Goal: Task Accomplishment & Management: Complete application form

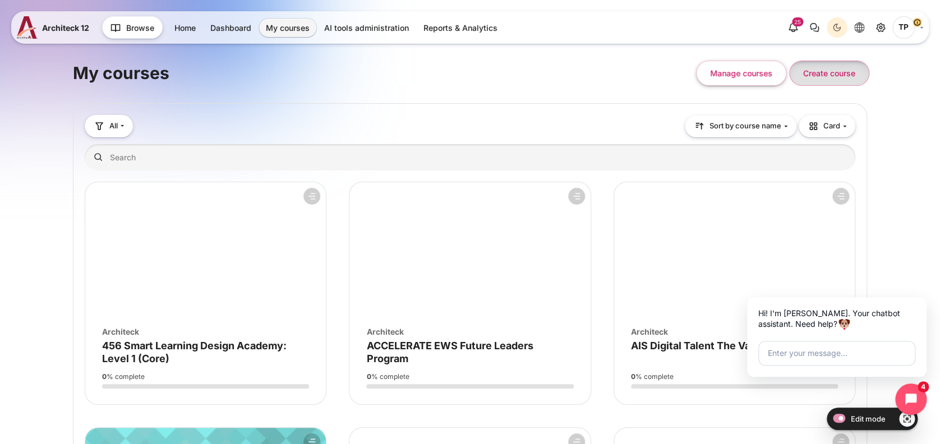
click at [839, 76] on button "Create course" at bounding box center [829, 73] width 80 height 25
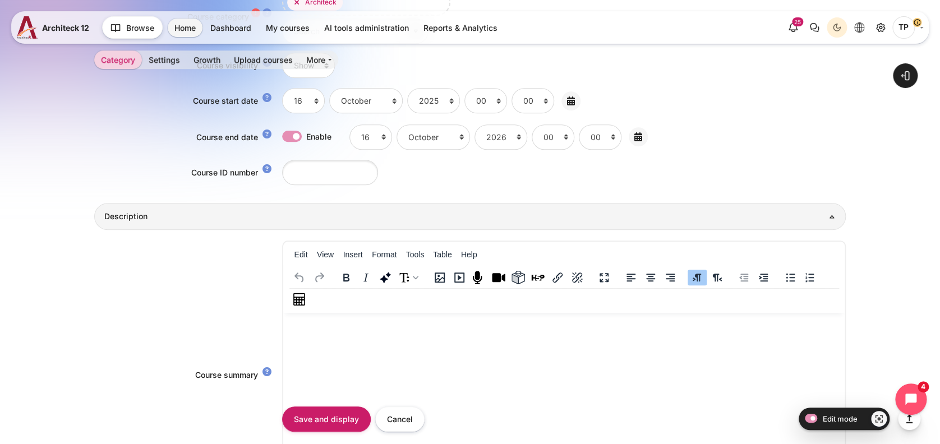
scroll to position [523, 0]
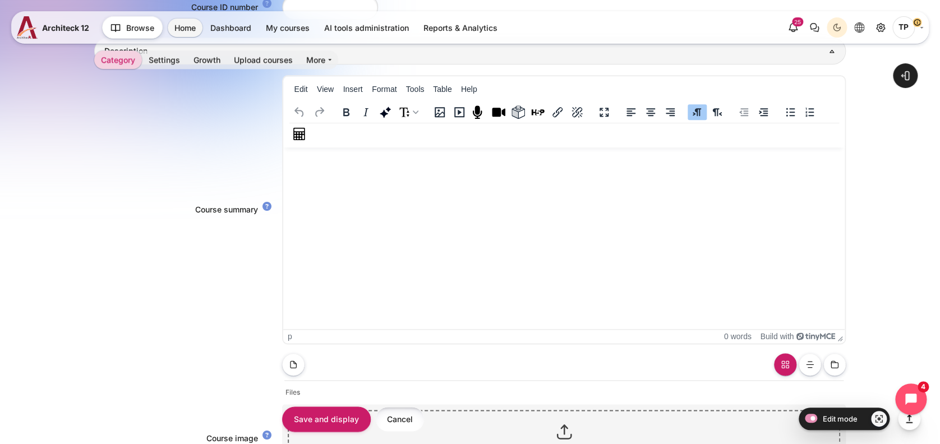
click at [398, 415] on input "Cancel" at bounding box center [399, 418] width 49 height 25
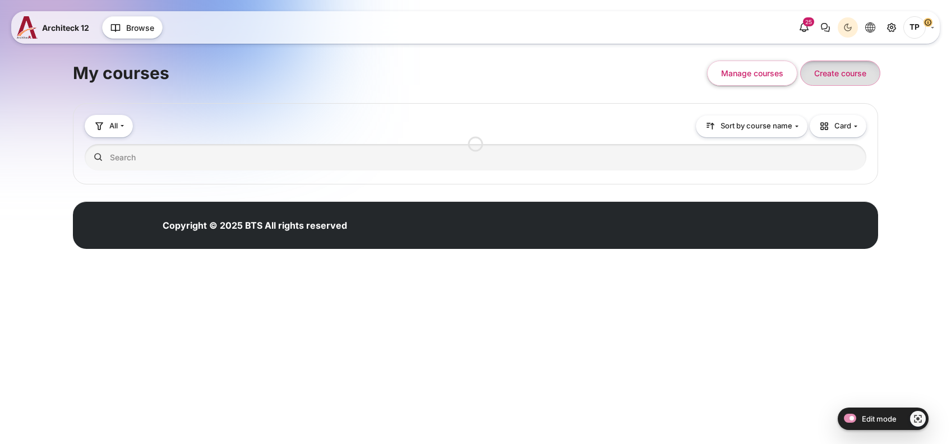
click at [815, 81] on button "Create course" at bounding box center [840, 73] width 80 height 25
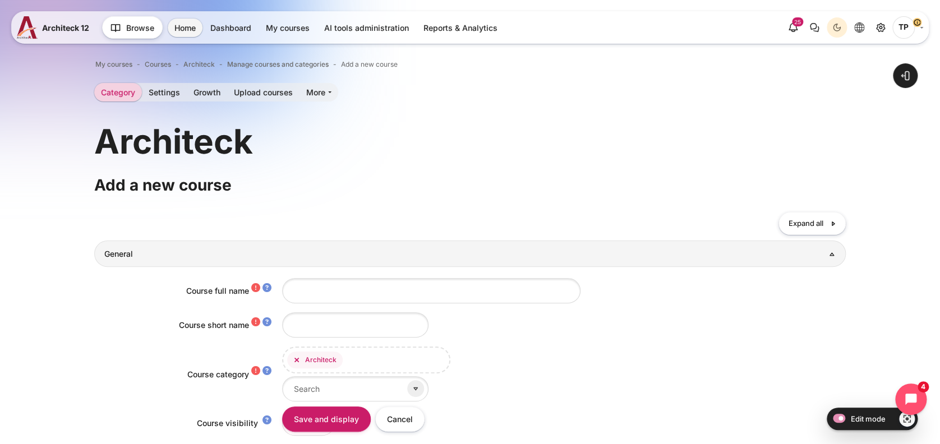
click at [336, 271] on div "Course full name Course short name Course category Architeck Architeck / Fa Por…" at bounding box center [470, 412] width 752 height 291
click at [332, 278] on input "Course full name" at bounding box center [431, 290] width 298 height 25
paste input "Krungthai Management Trainee Development Program"
type input "Krungthai Management Trainee Development Program"
click at [382, 320] on input "Course short name" at bounding box center [355, 324] width 146 height 25
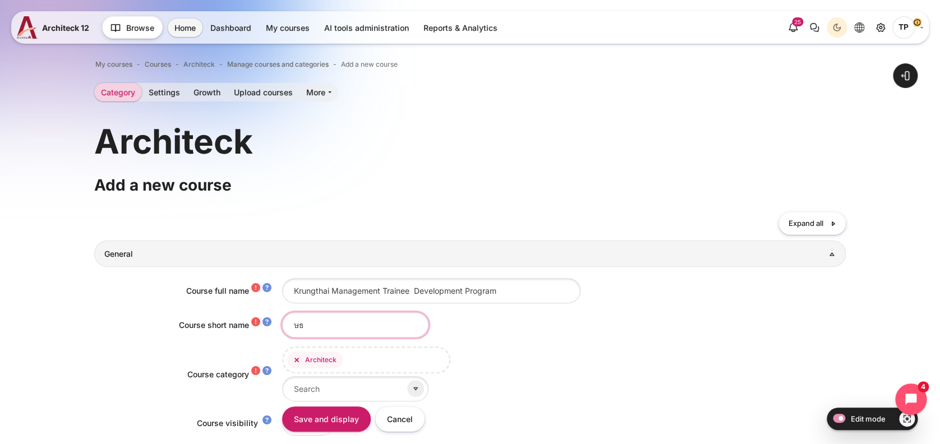
type input "ษ"
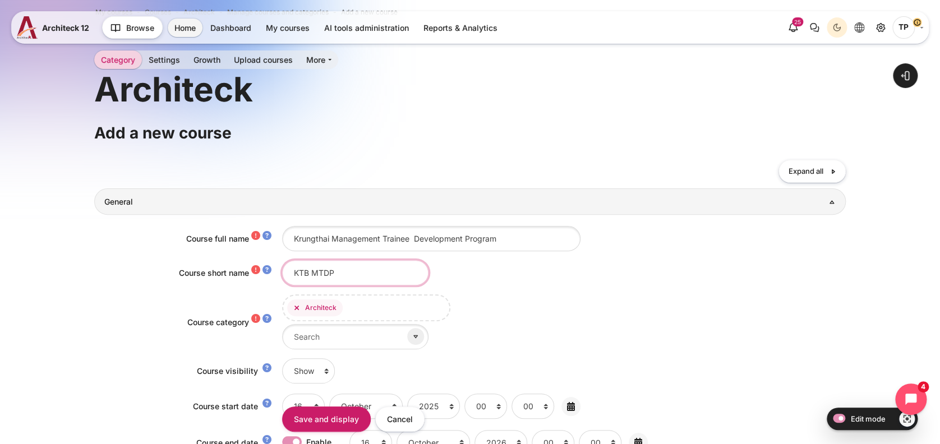
scroll to position [75, 0]
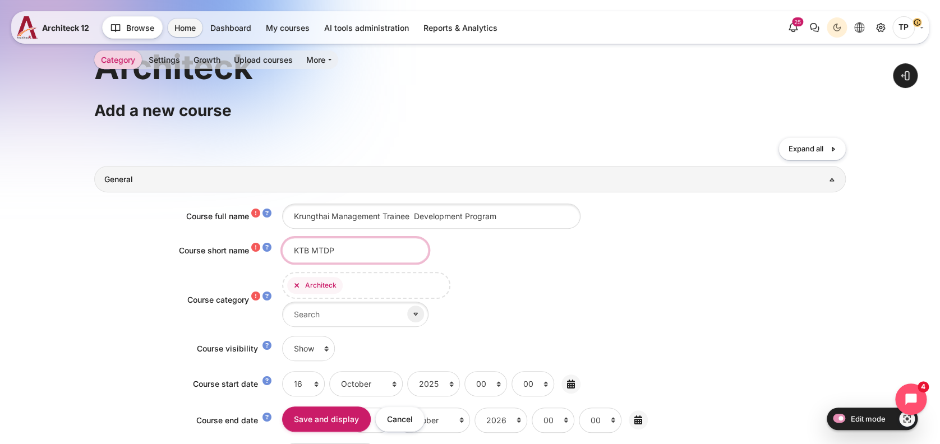
type input "KTB MTDP"
drag, startPoint x: 293, startPoint y: 283, endPoint x: 375, endPoint y: 325, distance: 91.5
click at [295, 284] on icon "Content" at bounding box center [296, 285] width 3 height 3
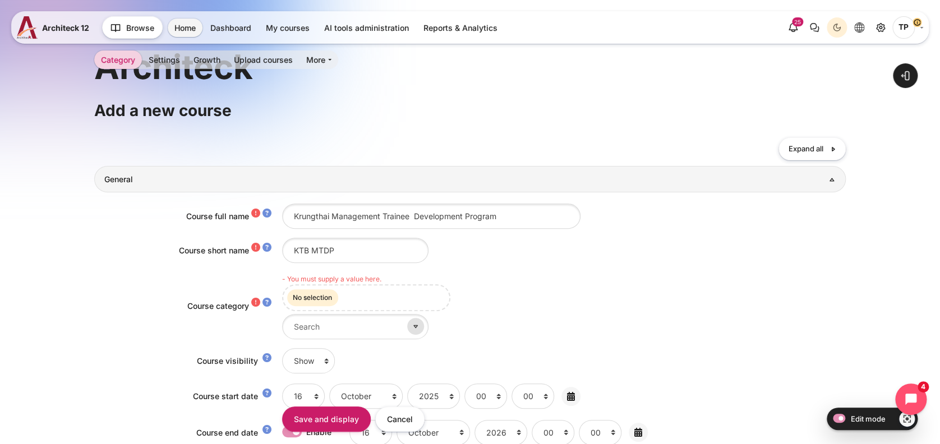
click at [407, 326] on span "Content" at bounding box center [415, 326] width 17 height 17
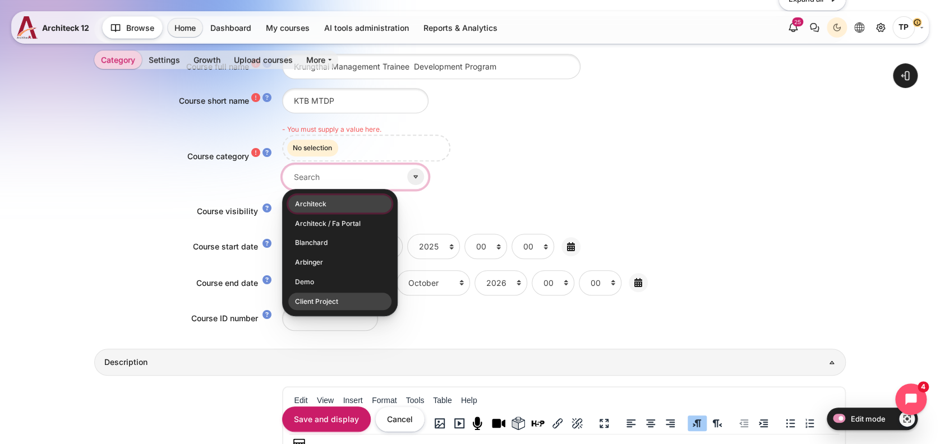
scroll to position [224, 0]
click at [315, 303] on li "Client Project" at bounding box center [339, 301] width 103 height 17
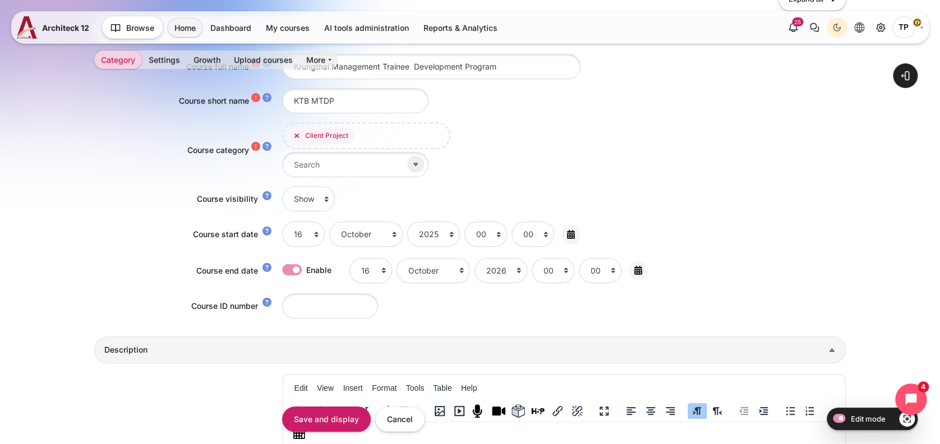
click at [502, 146] on div "Architeck Architeck / Fa Portal Blanchard Arbinger Demo Client Project - You mu…" at bounding box center [564, 149] width 564 height 55
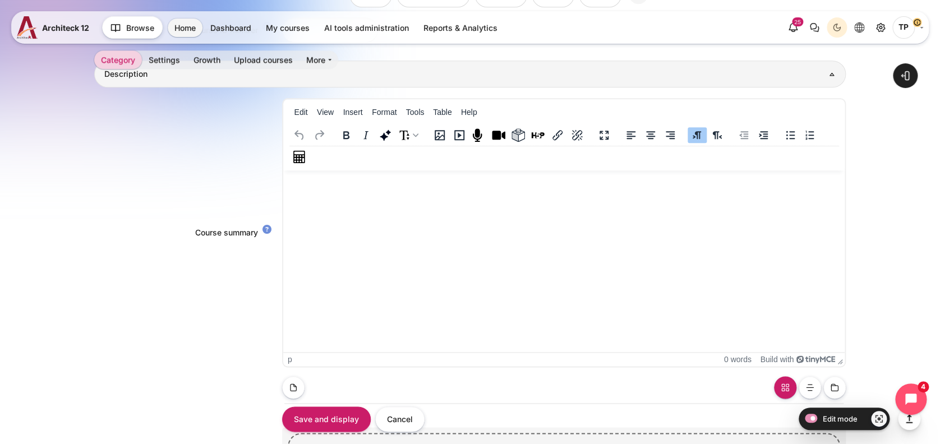
scroll to position [822, 0]
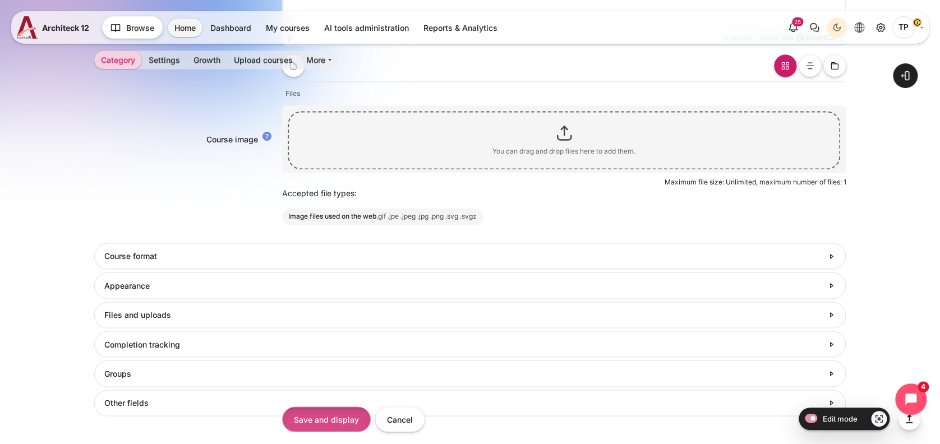
click at [314, 420] on input "Save and display" at bounding box center [326, 418] width 89 height 25
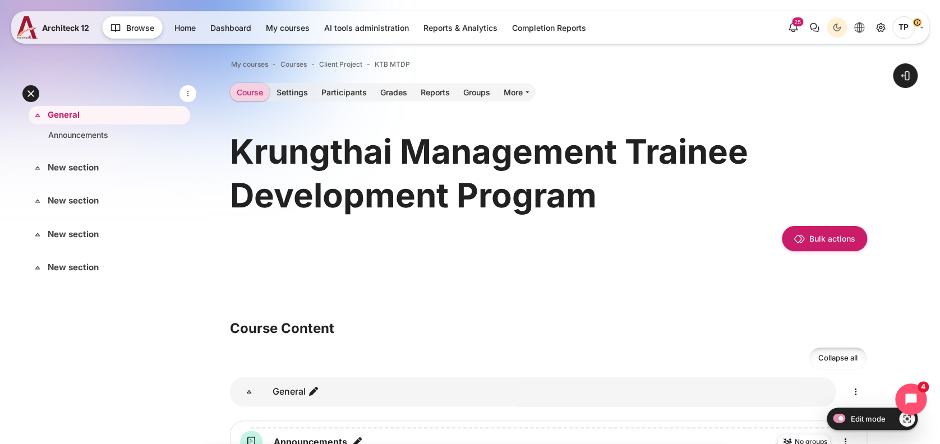
scroll to position [149, 0]
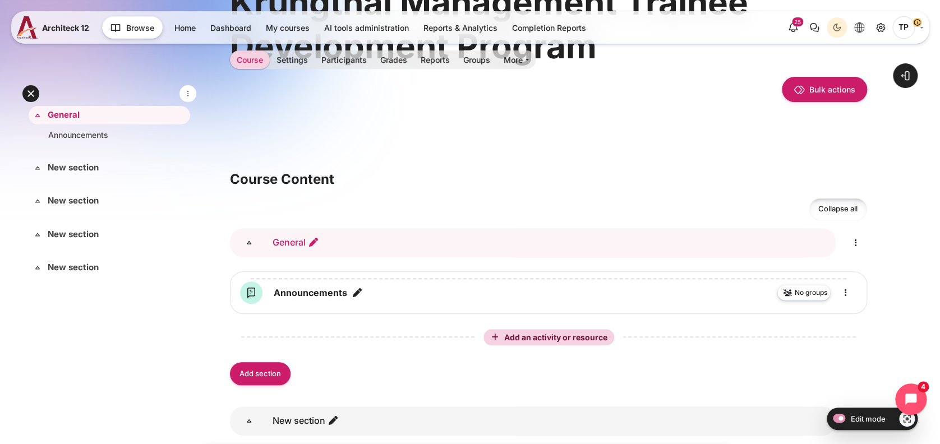
click at [307, 242] on link "General" at bounding box center [295, 242] width 47 height 11
type input "Welcome"
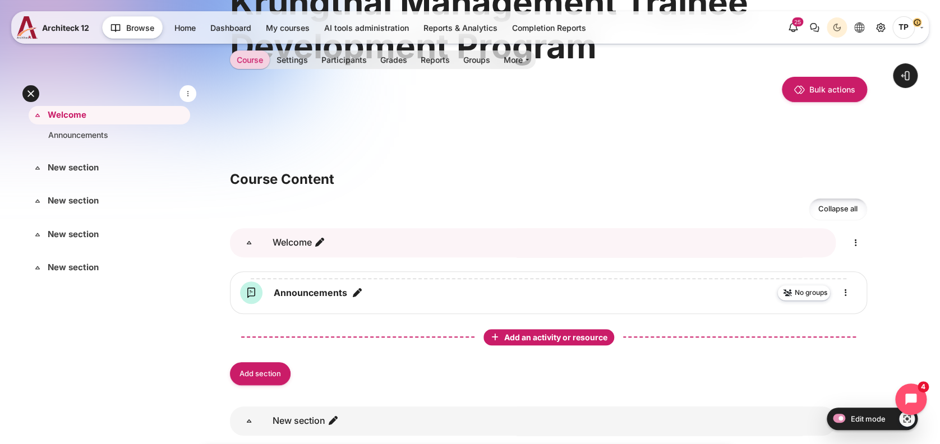
click at [507, 331] on div "Add an activity or resource" at bounding box center [549, 337] width 126 height 12
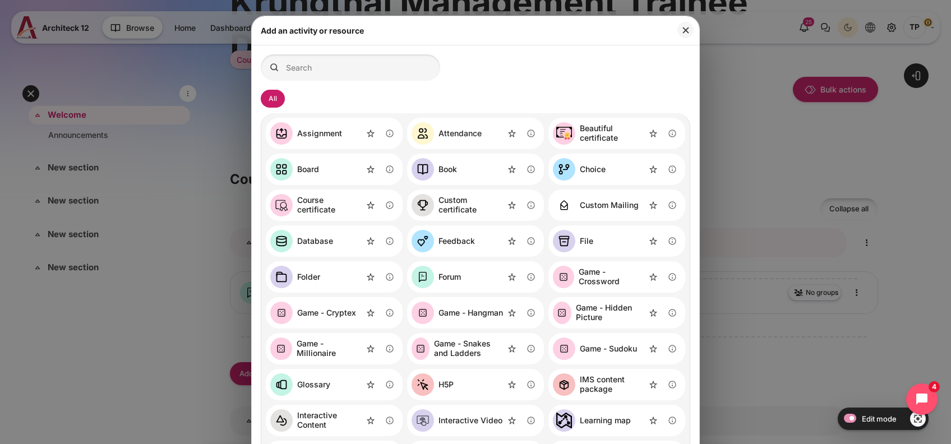
click at [685, 26] on button "Close" at bounding box center [685, 30] width 16 height 16
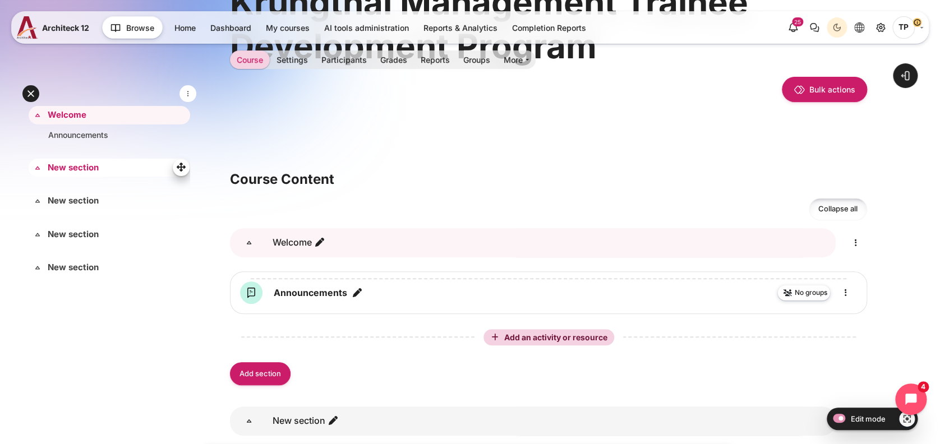
click at [58, 166] on link "New section" at bounding box center [108, 167] width 121 height 13
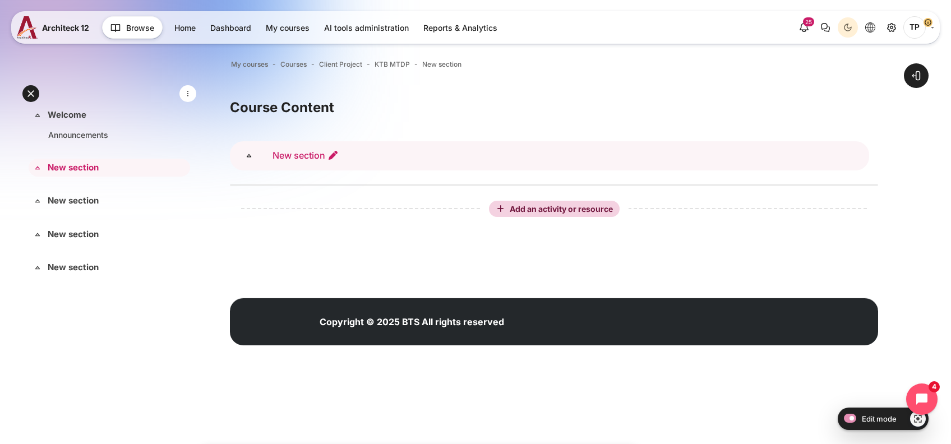
click at [334, 155] on icon "Edit section name" at bounding box center [332, 155] width 11 height 11
type input "Kick-Off Session"
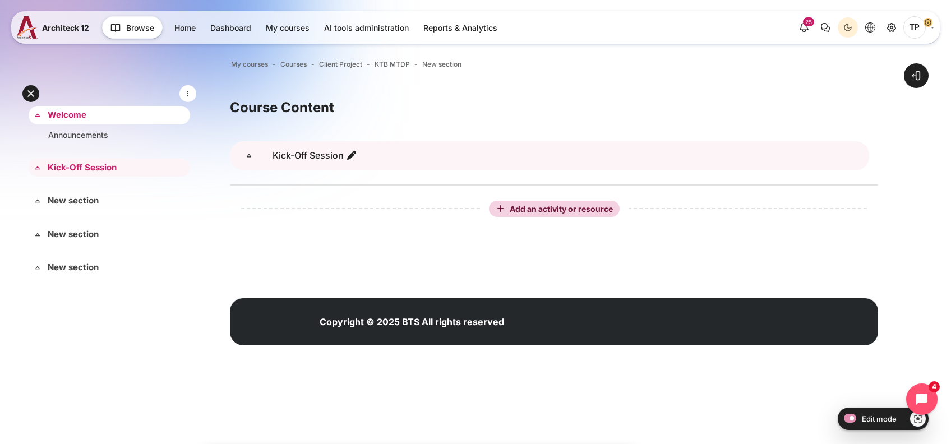
click at [72, 116] on link "Welcome" at bounding box center [108, 115] width 121 height 13
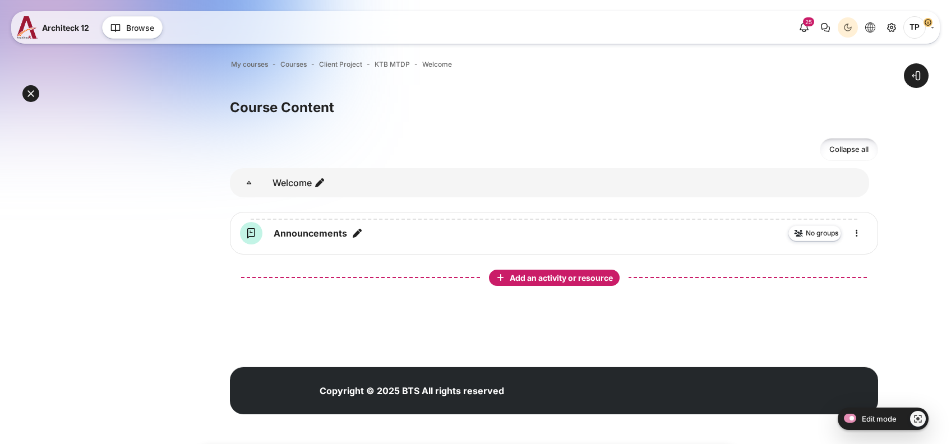
click at [580, 270] on button "Add an activity or resource" at bounding box center [554, 278] width 131 height 16
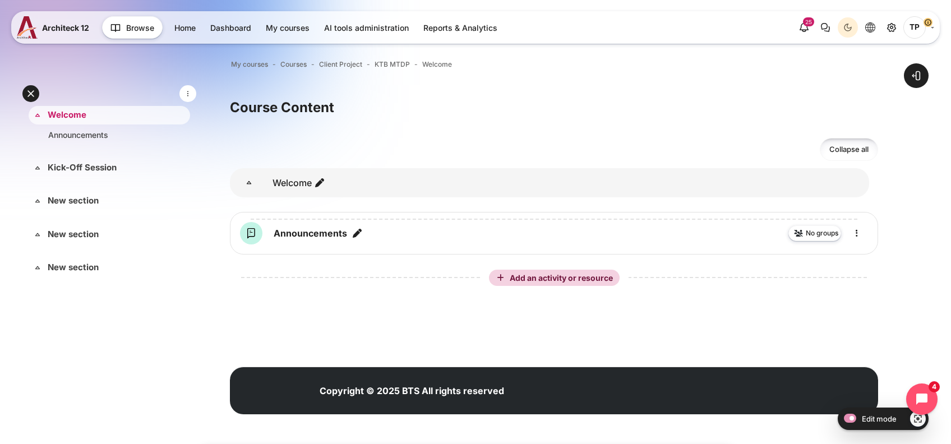
click at [66, 112] on link "Welcome" at bounding box center [108, 115] width 121 height 13
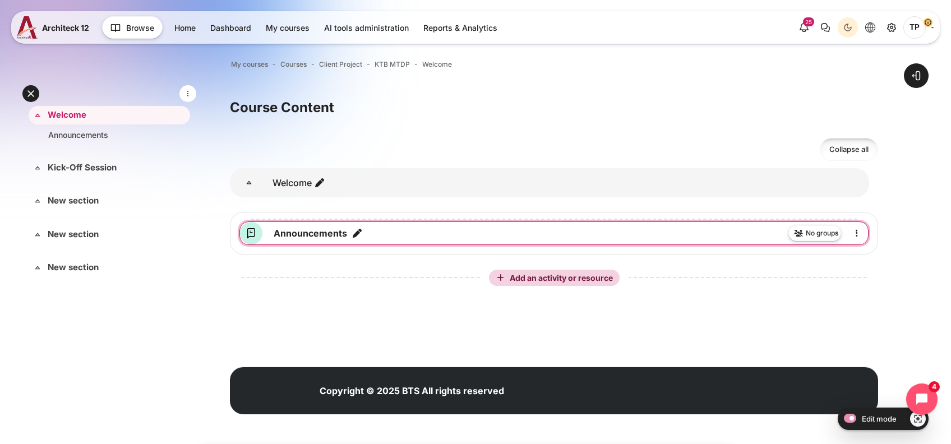
click at [354, 233] on icon "Edit title" at bounding box center [357, 233] width 11 height 11
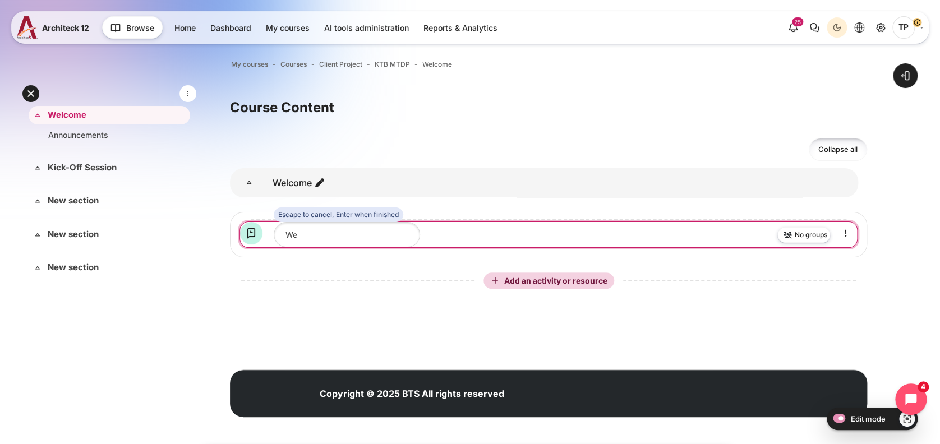
type input "W"
type input "Introduction Video"
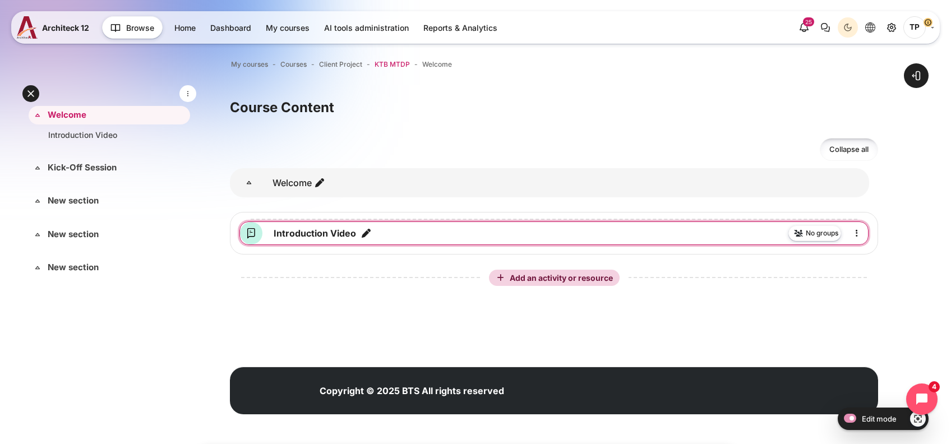
click at [386, 63] on span "KTB MTDP" at bounding box center [392, 64] width 35 height 10
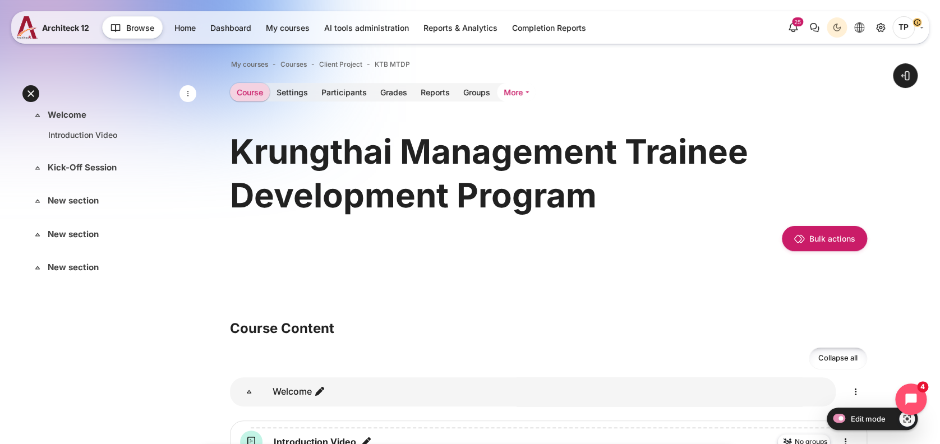
click at [516, 94] on link "More" at bounding box center [516, 92] width 39 height 19
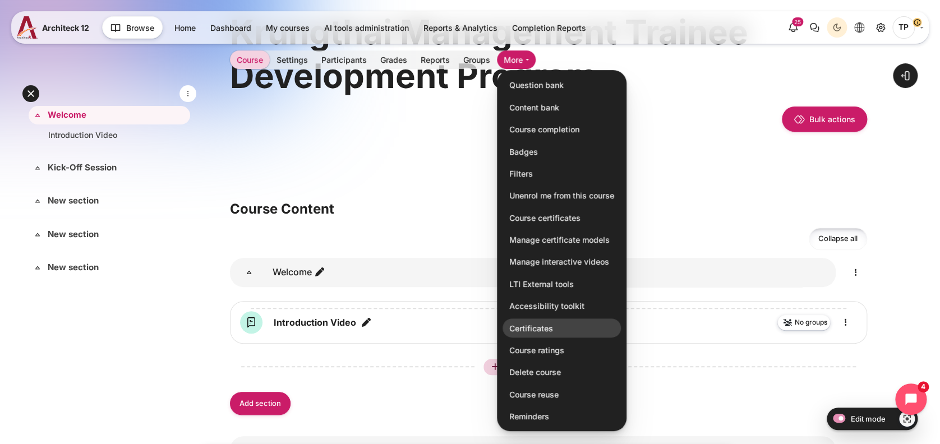
scroll to position [224, 0]
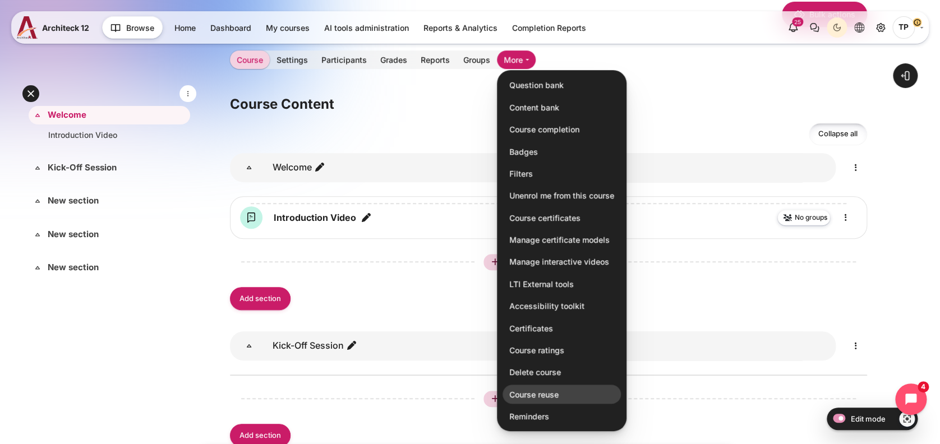
click at [535, 395] on link "Course reuse" at bounding box center [561, 394] width 118 height 19
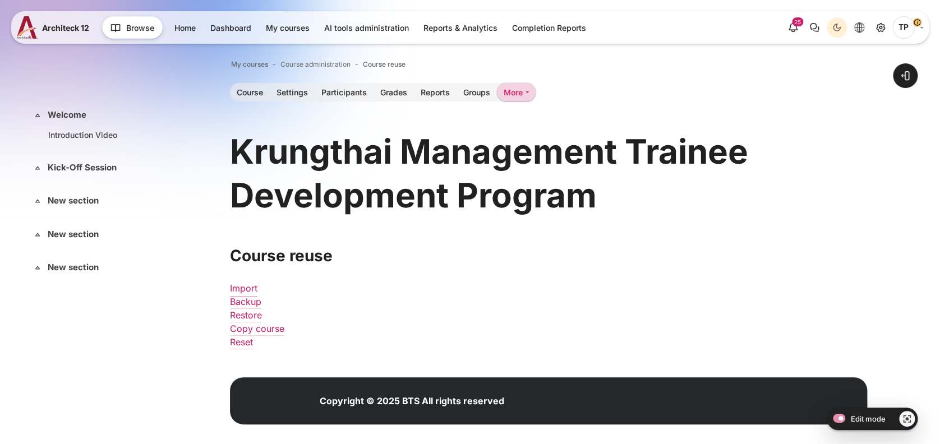
click at [253, 290] on link "Import" at bounding box center [243, 288] width 27 height 11
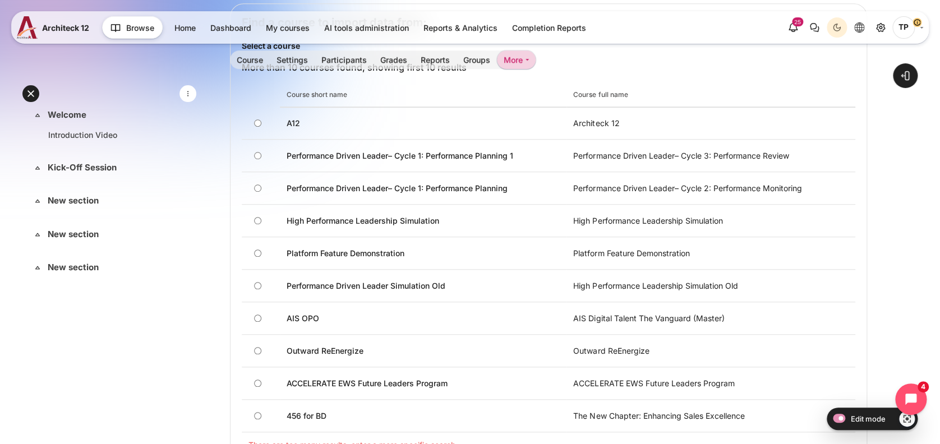
scroll to position [373, 0]
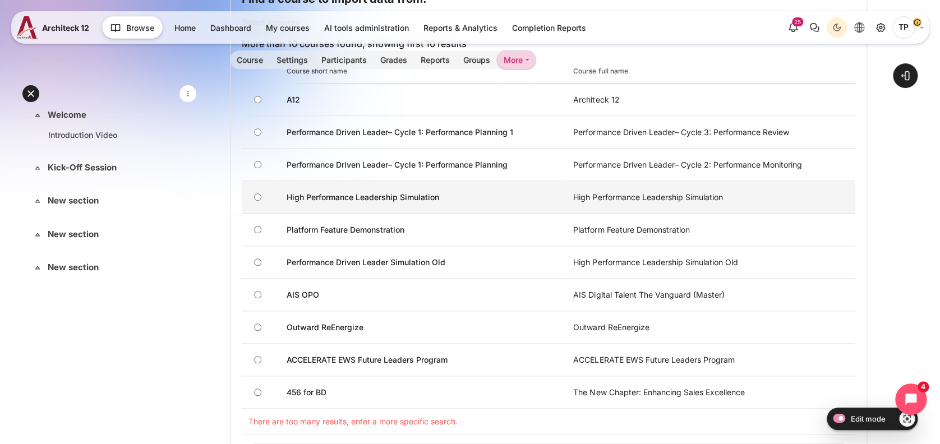
click at [274, 190] on td "Content" at bounding box center [261, 197] width 38 height 33
click at [258, 193] on input "High Performance Leadership Simulation" at bounding box center [257, 196] width 7 height 7
radio input "true"
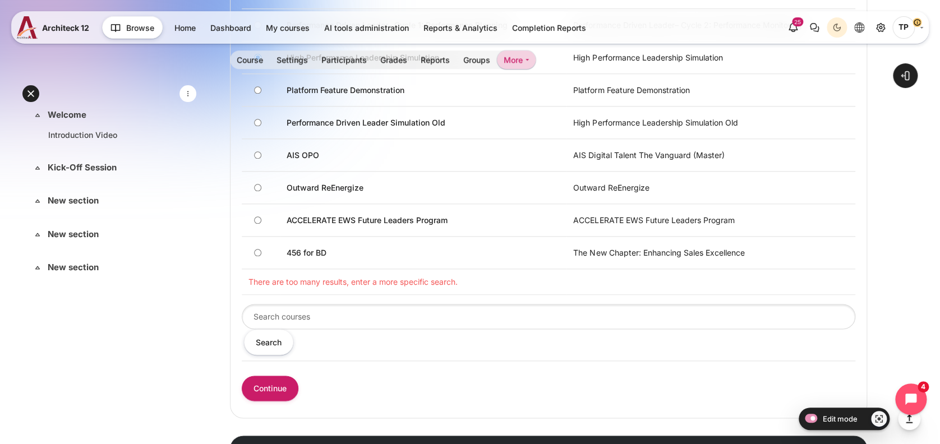
scroll to position [580, 0]
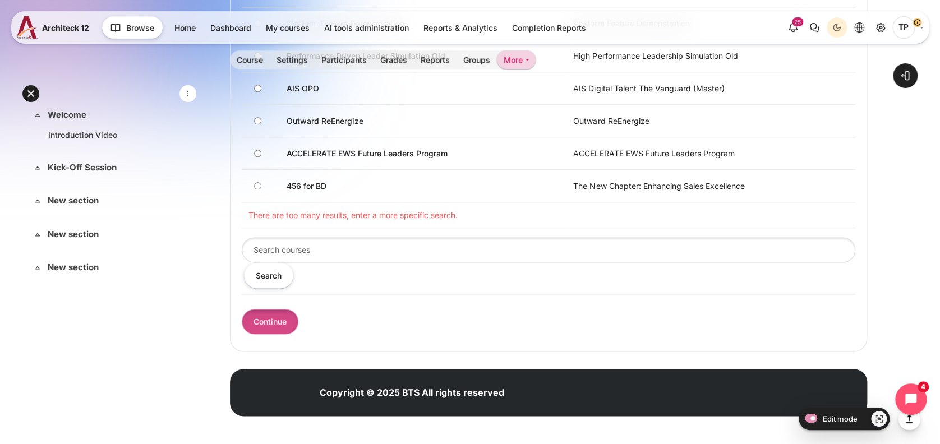
click at [267, 320] on input "Continue" at bounding box center [270, 321] width 57 height 25
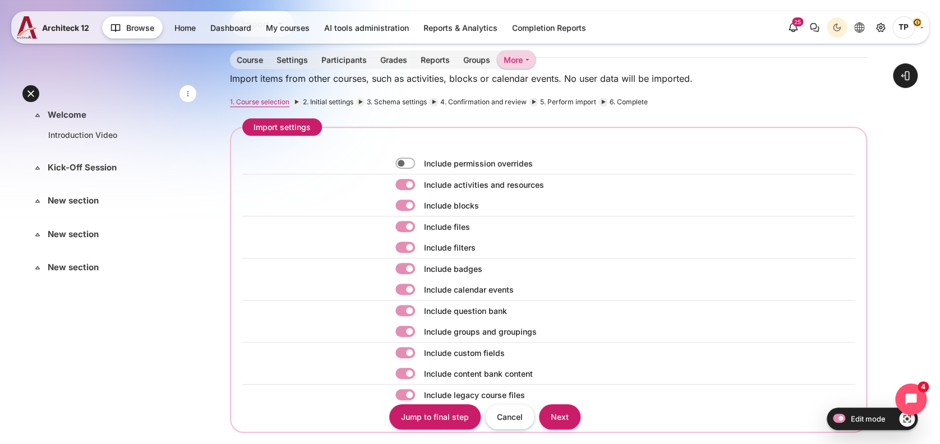
scroll to position [211, 0]
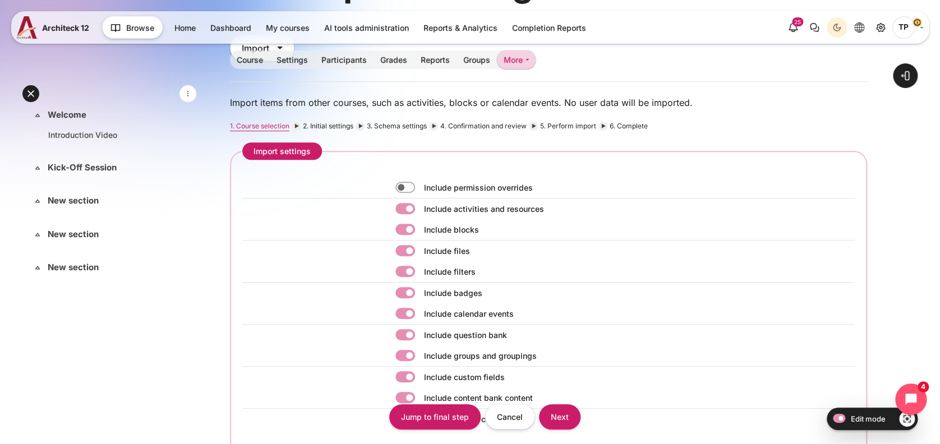
click at [419, 224] on label "Content" at bounding box center [420, 230] width 2 height 12
click at [400, 224] on input "Content" at bounding box center [405, 229] width 20 height 11
checkbox input "false"
click at [419, 270] on label "Content" at bounding box center [420, 272] width 2 height 12
click at [405, 270] on input "Content" at bounding box center [405, 271] width 20 height 11
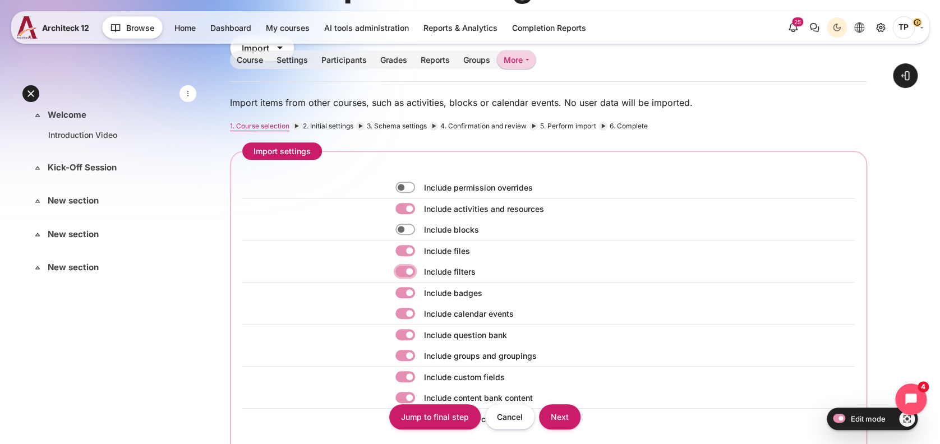
checkbox input "false"
click at [419, 290] on label "Content" at bounding box center [420, 293] width 2 height 12
click at [406, 290] on input "Content" at bounding box center [405, 292] width 20 height 11
checkbox input "false"
click at [419, 317] on label "Content" at bounding box center [420, 314] width 2 height 12
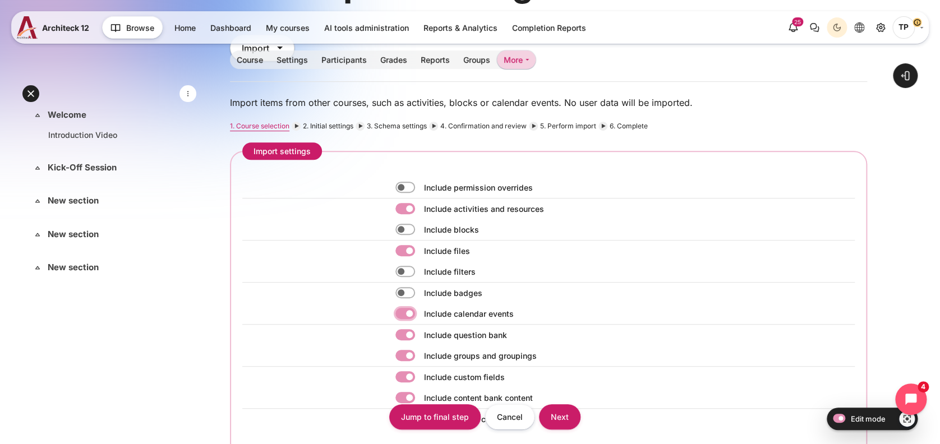
click at [400, 317] on input "Content" at bounding box center [405, 313] width 20 height 11
checkbox input "false"
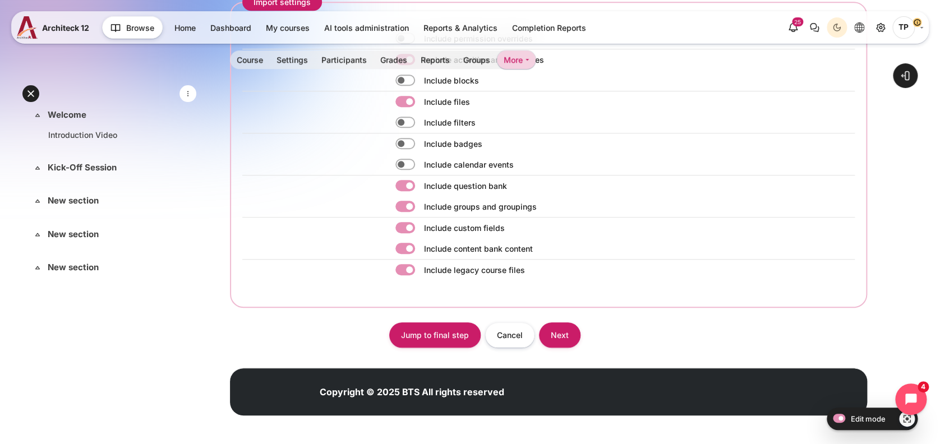
click at [403, 199] on div "Include groups and groupings" at bounding box center [610, 206] width 431 height 15
drag, startPoint x: 404, startPoint y: 203, endPoint x: 418, endPoint y: 220, distance: 21.9
click at [419, 204] on label "Content" at bounding box center [420, 207] width 2 height 12
click at [404, 204] on input "Content" at bounding box center [405, 206] width 20 height 11
checkbox input "false"
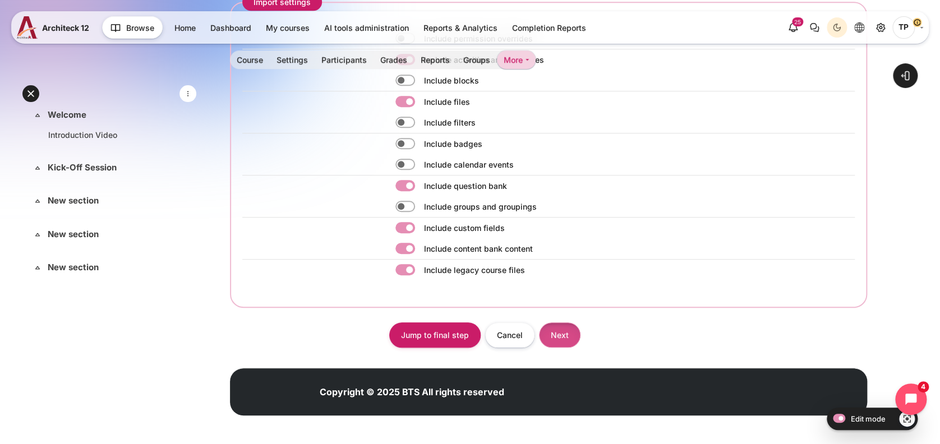
click at [561, 328] on input "Next" at bounding box center [559, 334] width 41 height 25
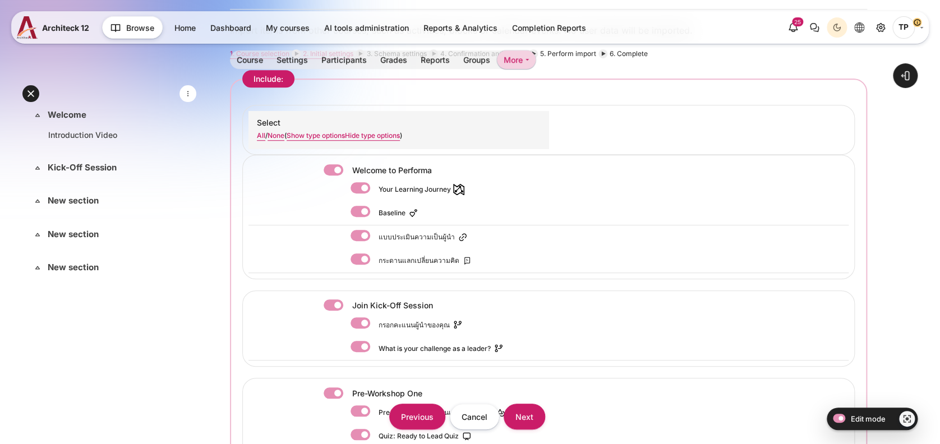
scroll to position [274, 0]
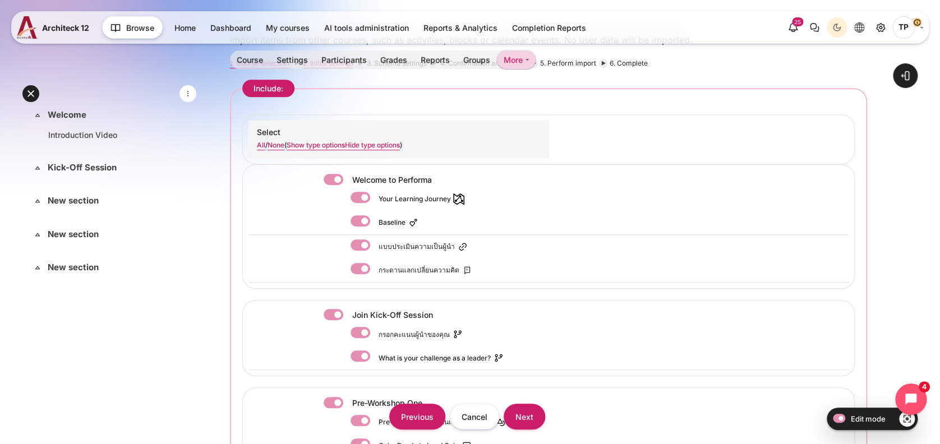
click at [348, 309] on label "Content" at bounding box center [349, 315] width 2 height 12
click at [334, 309] on input "Content" at bounding box center [334, 314] width 20 height 11
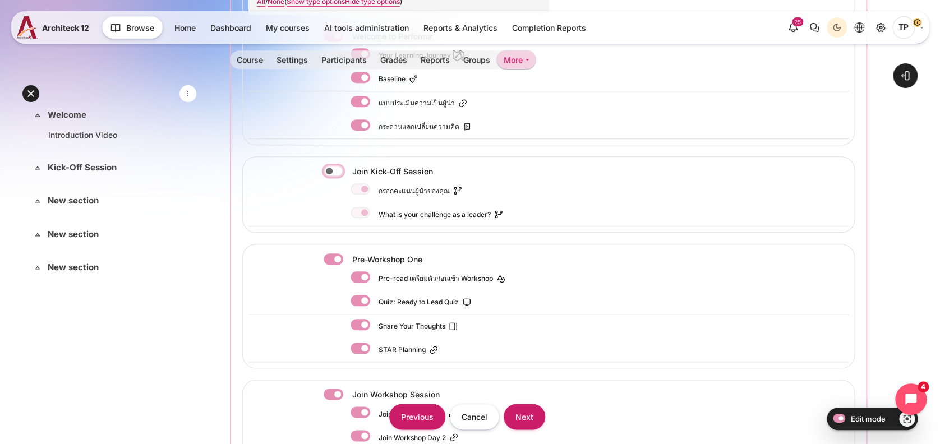
scroll to position [423, 0]
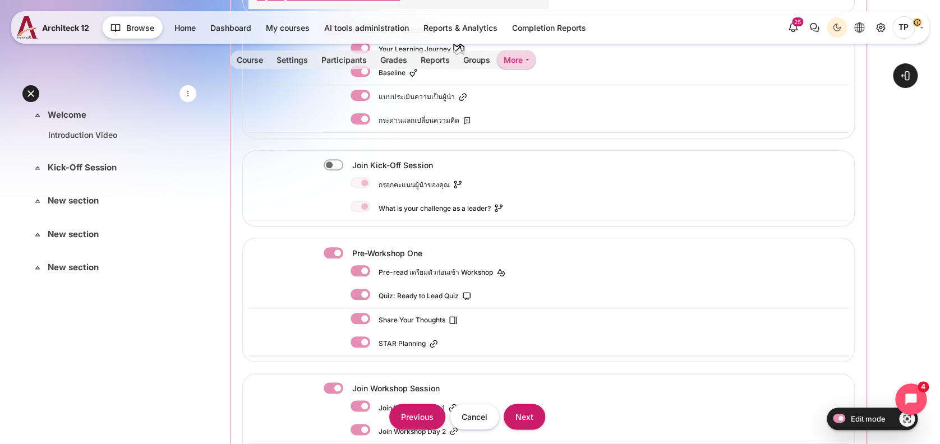
click at [348, 164] on label "Content" at bounding box center [349, 165] width 2 height 12
click at [331, 164] on input "Content" at bounding box center [334, 164] width 20 height 11
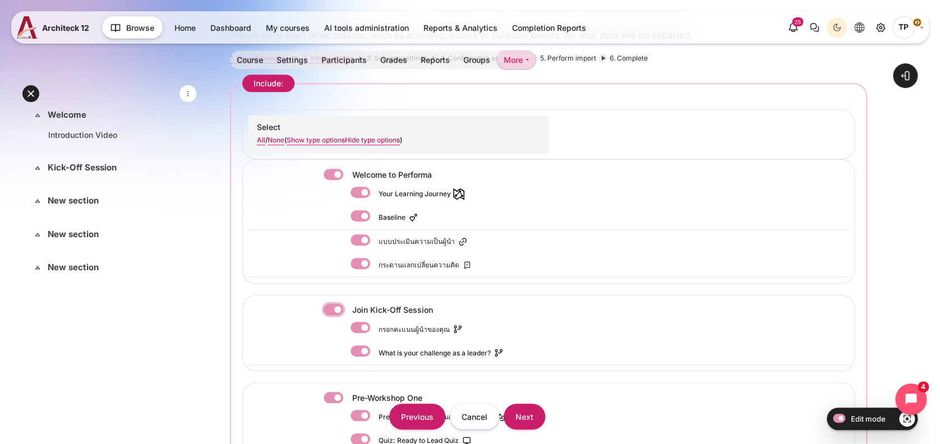
scroll to position [349, 0]
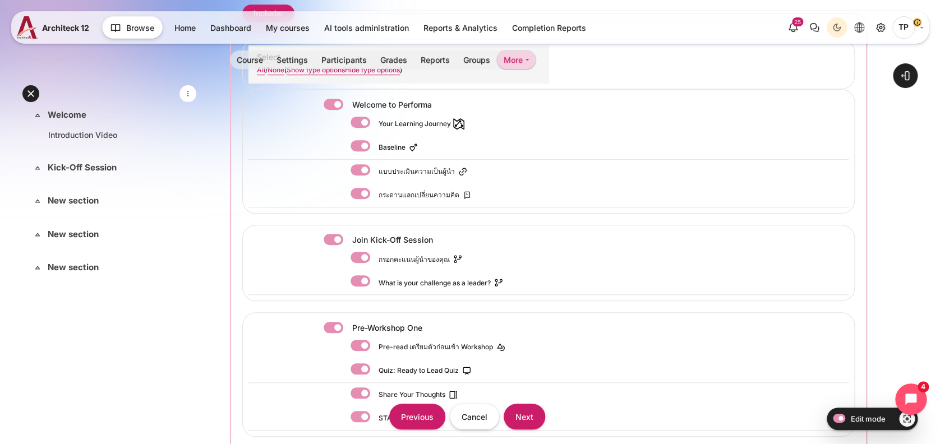
click at [348, 234] on label "Content" at bounding box center [349, 240] width 2 height 12
click at [339, 234] on input "Content" at bounding box center [334, 239] width 20 height 11
checkbox input "false"
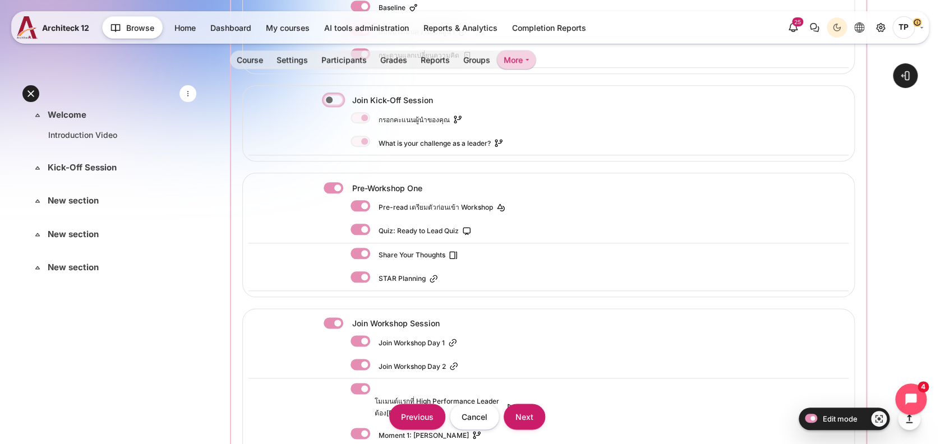
scroll to position [498, 0]
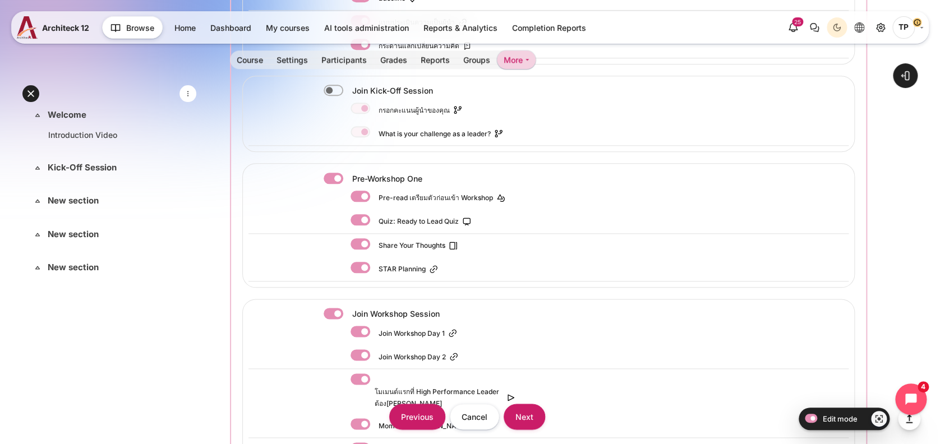
click at [348, 173] on label "Content" at bounding box center [349, 179] width 2 height 12
click at [338, 173] on input "Content" at bounding box center [334, 178] width 20 height 11
checkbox input "false"
click at [348, 308] on label "Content" at bounding box center [349, 314] width 2 height 12
click at [338, 308] on input "Content" at bounding box center [334, 313] width 20 height 11
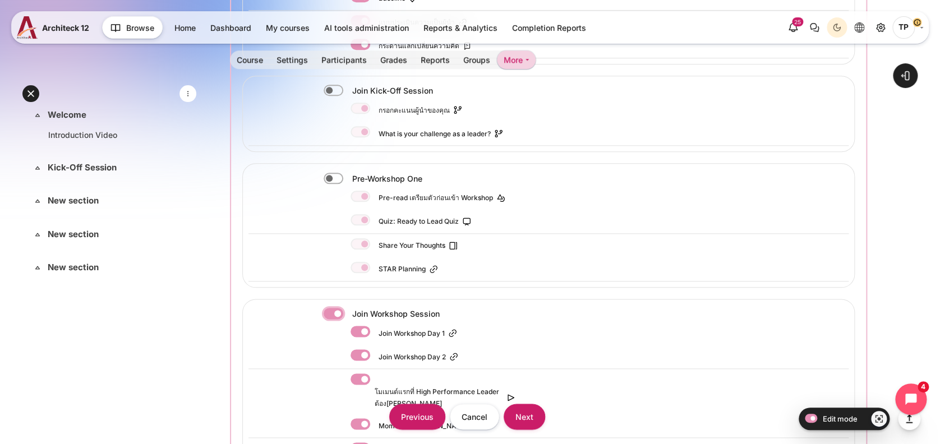
checkbox input "false"
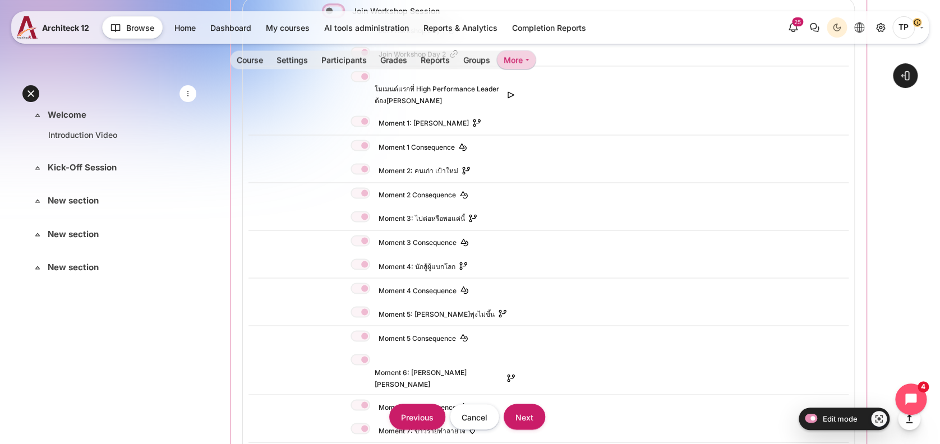
scroll to position [946, 0]
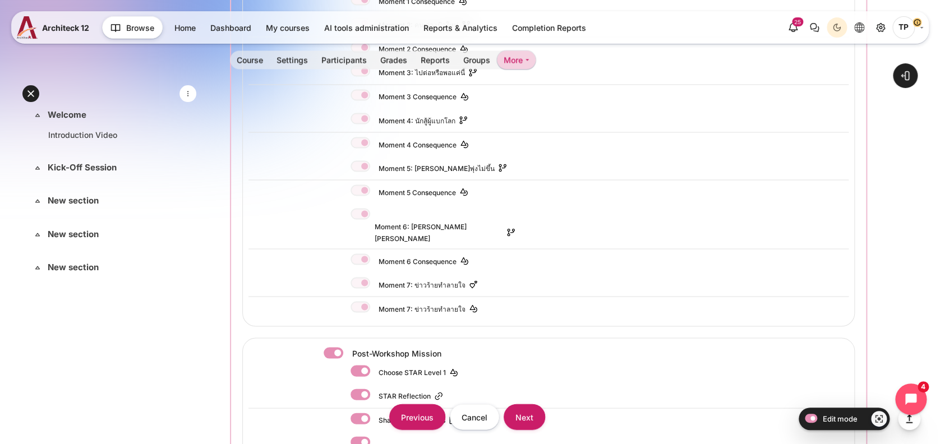
click at [348, 347] on label "Content" at bounding box center [349, 353] width 2 height 12
click at [332, 347] on input "Content" at bounding box center [334, 352] width 20 height 11
checkbox input "false"
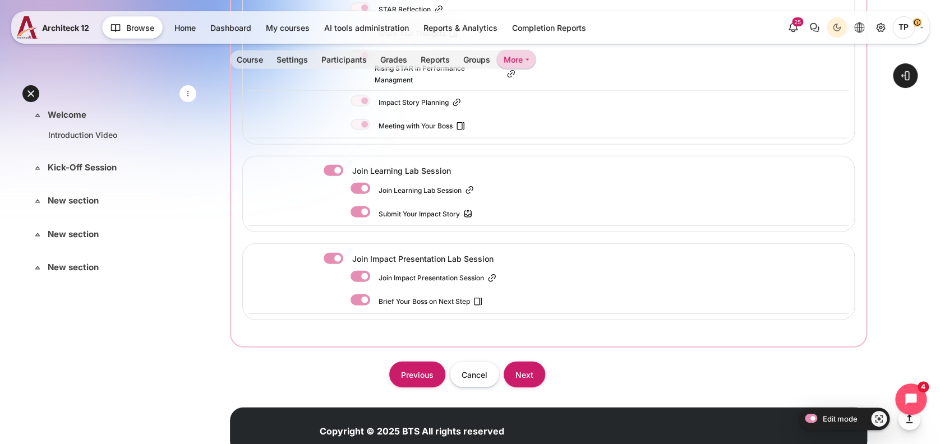
scroll to position [1346, 0]
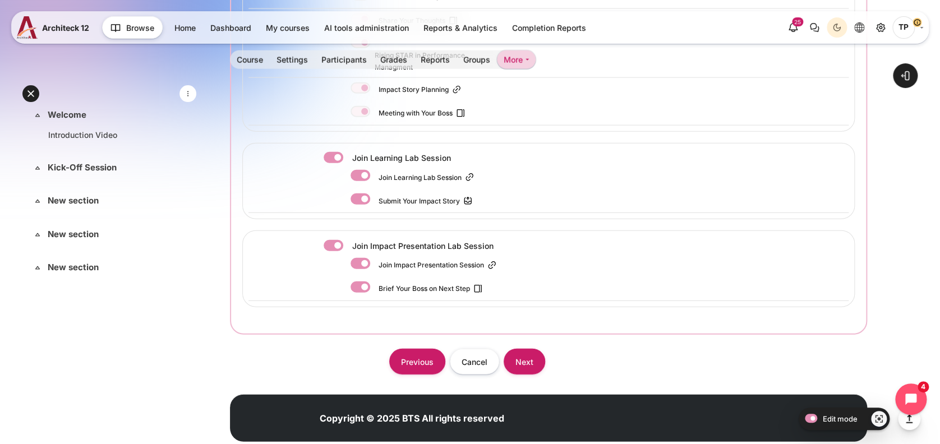
click at [348, 152] on label "Content" at bounding box center [349, 158] width 2 height 12
click at [338, 152] on input "Content" at bounding box center [334, 157] width 20 height 11
checkbox input "false"
click at [348, 240] on label "Content" at bounding box center [349, 246] width 2 height 12
click at [336, 240] on input "Content" at bounding box center [334, 245] width 20 height 11
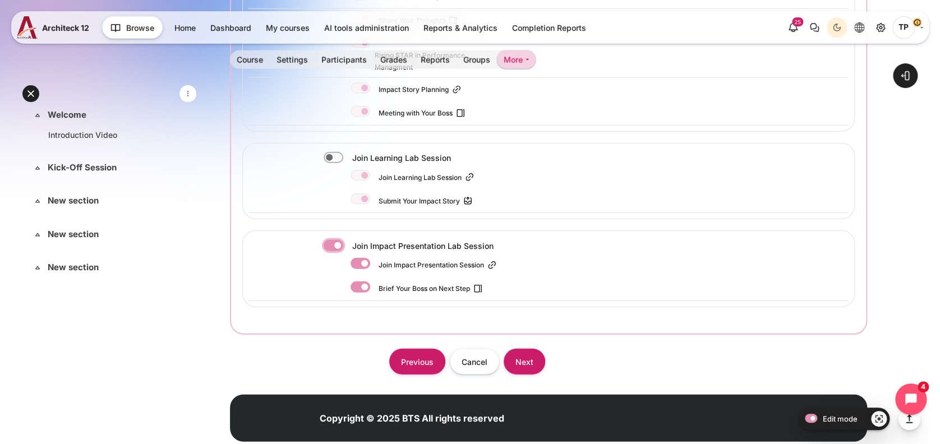
checkbox input "false"
click at [524, 349] on input "Next" at bounding box center [523, 361] width 41 height 25
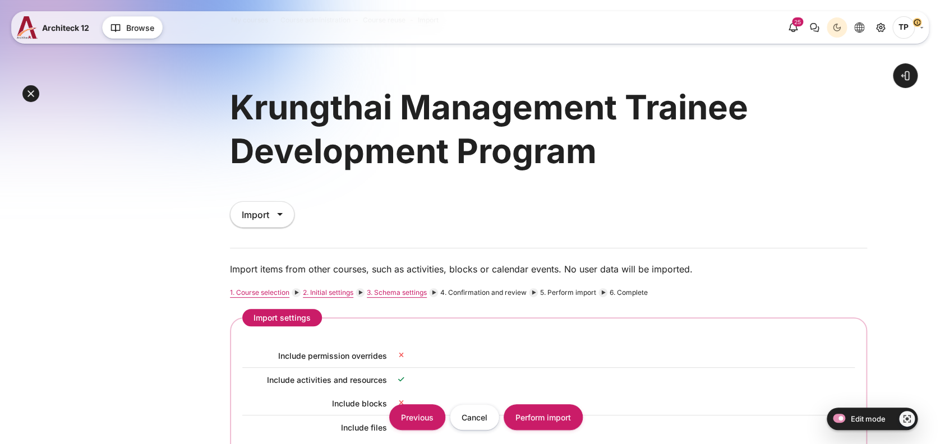
scroll to position [75, 0]
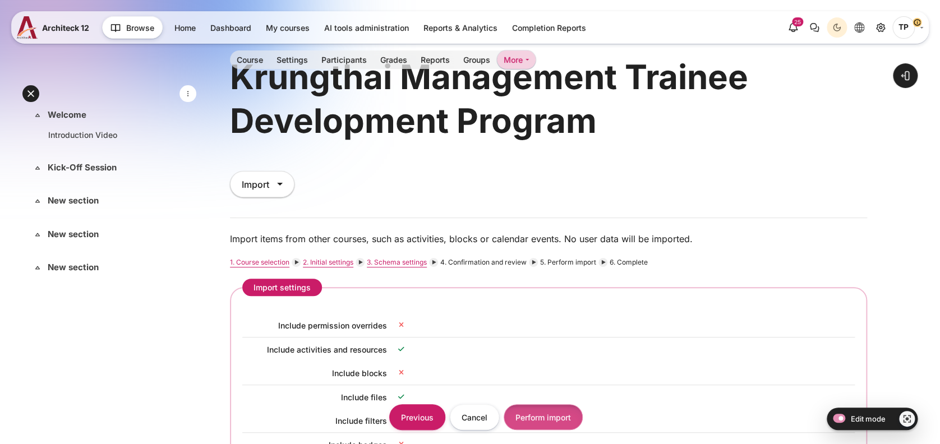
click at [547, 423] on input "Perform import" at bounding box center [542, 416] width 79 height 25
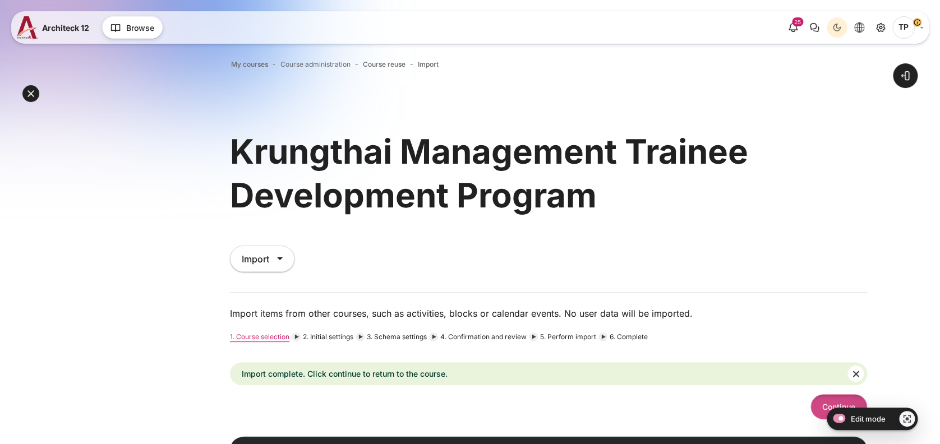
click at [828, 402] on button "Continue" at bounding box center [838, 406] width 57 height 25
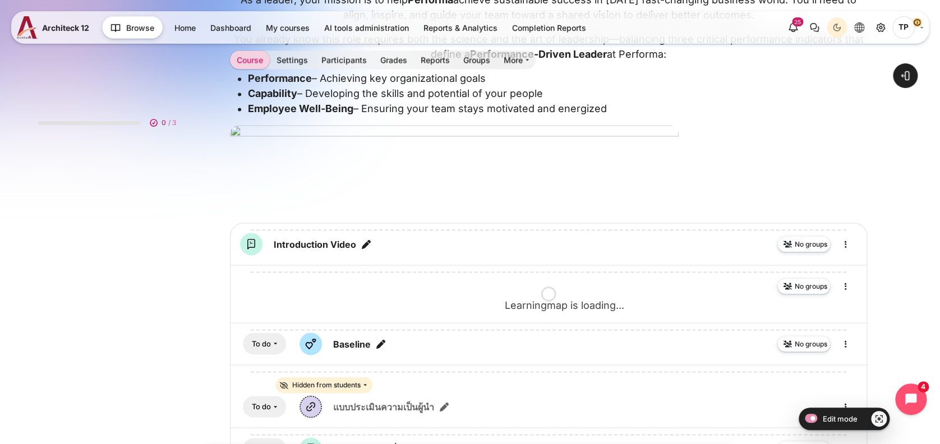
scroll to position [1062, 0]
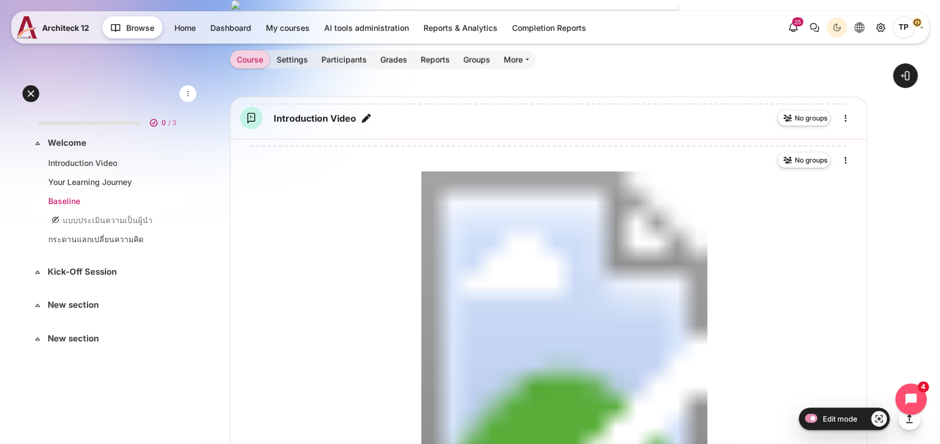
click at [80, 197] on link "Baseline" at bounding box center [107, 201] width 118 height 12
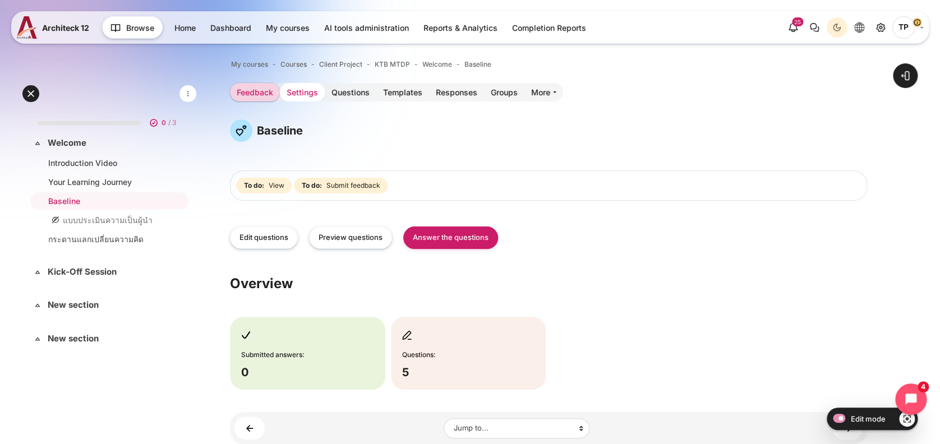
click at [301, 94] on link "Settings" at bounding box center [302, 92] width 45 height 19
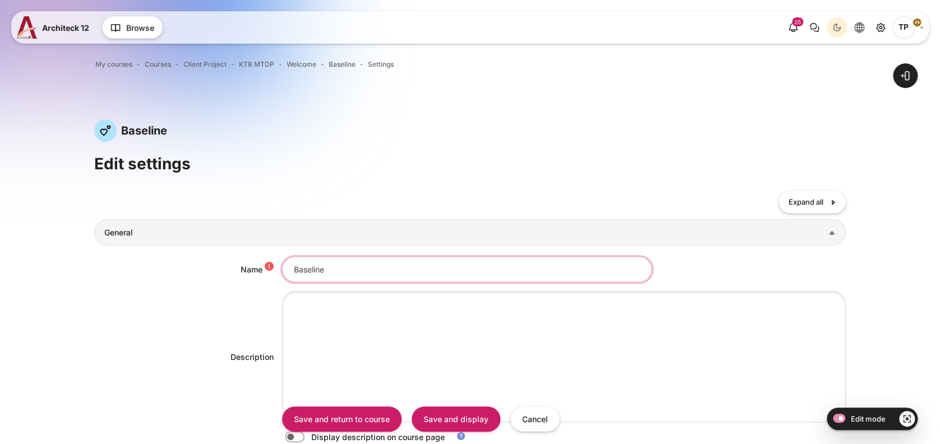
click at [397, 265] on input "Baseline" at bounding box center [466, 269] width 369 height 25
type input "Baseline Survey"
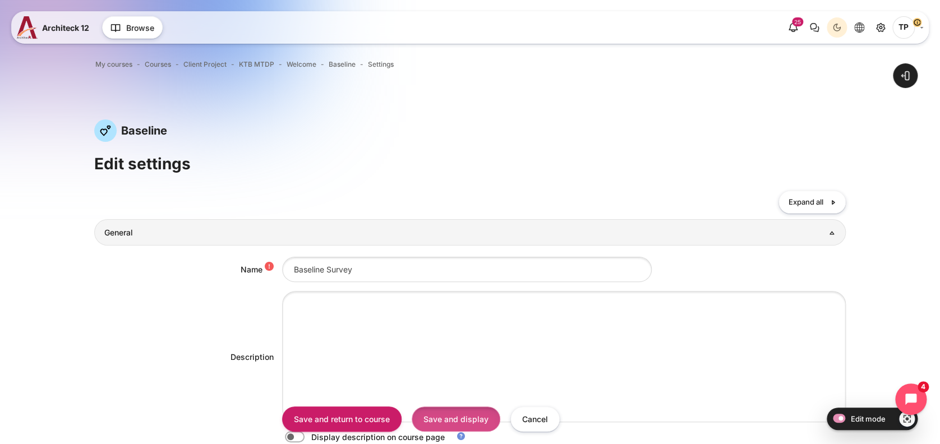
click at [464, 418] on input "Save and display" at bounding box center [456, 418] width 89 height 25
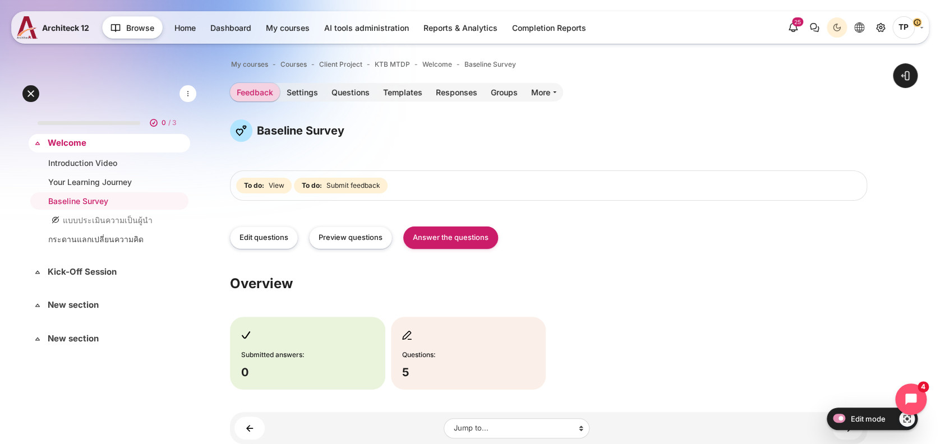
click at [49, 141] on link "Welcome" at bounding box center [108, 143] width 121 height 13
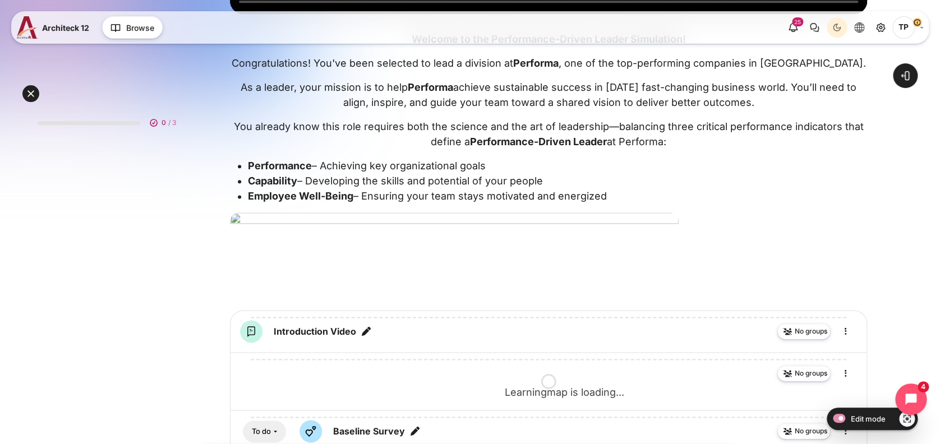
scroll to position [897, 0]
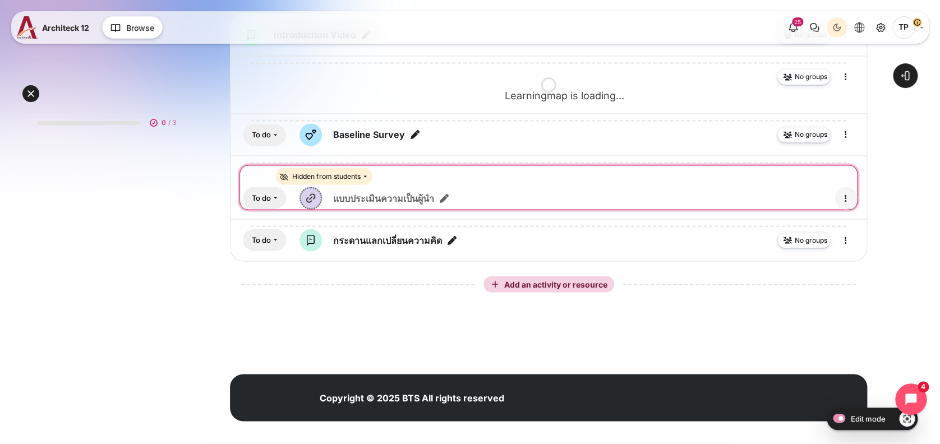
click at [847, 205] on icon "Edit" at bounding box center [845, 197] width 13 height 13
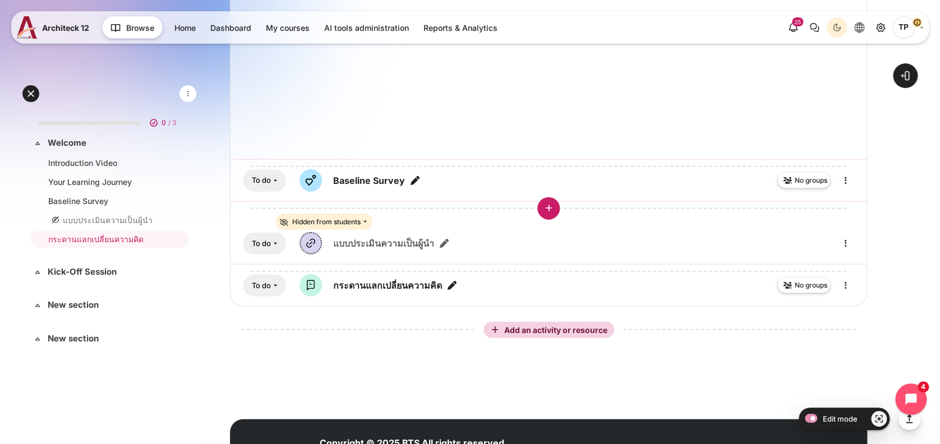
scroll to position [1179, 0]
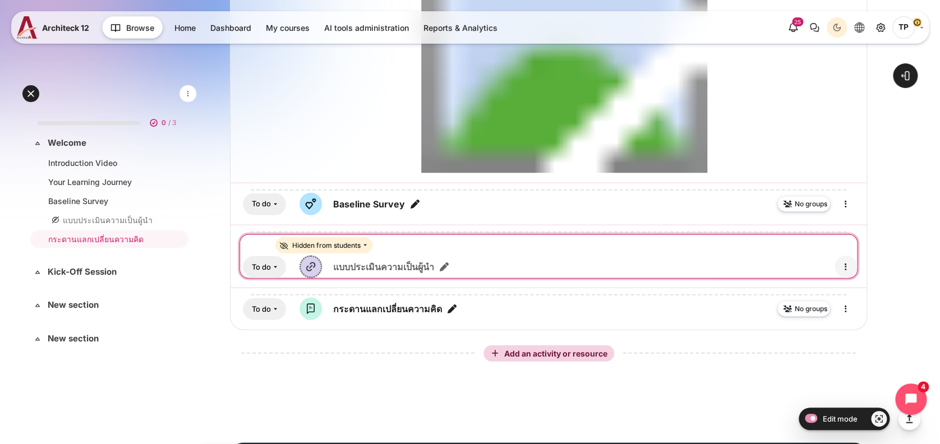
click at [840, 262] on icon "Edit" at bounding box center [845, 266] width 13 height 13
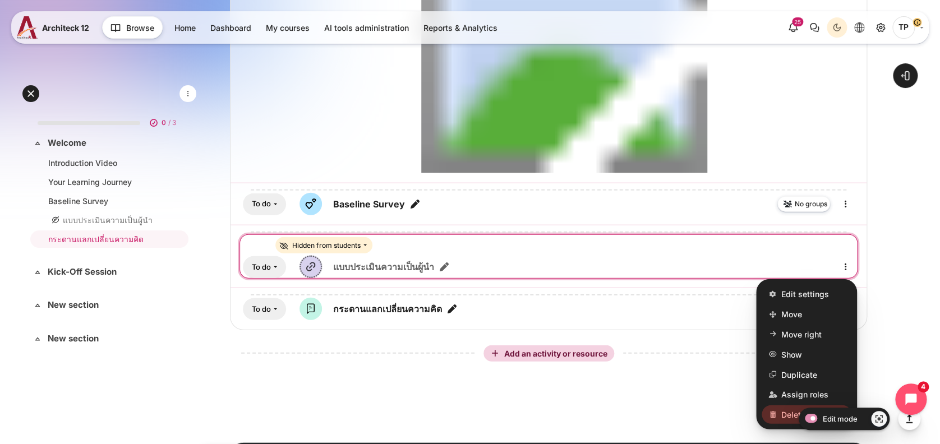
click at [774, 413] on icon "Content" at bounding box center [772, 414] width 9 height 9
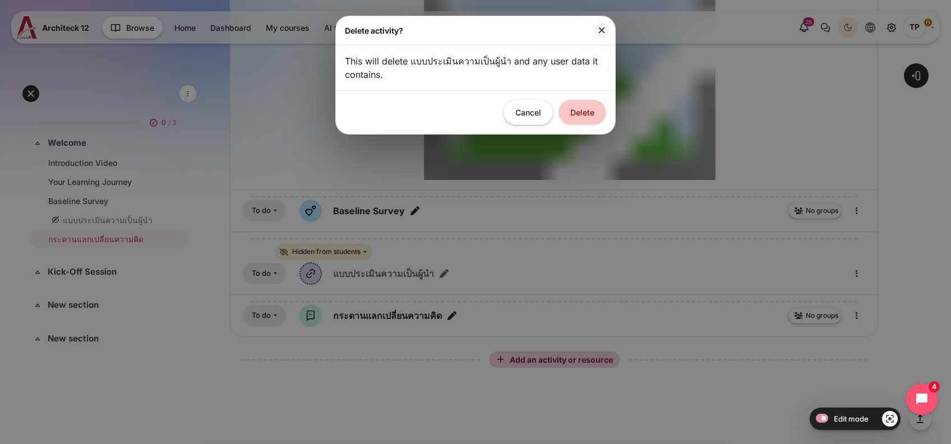
click at [583, 117] on button "Delete" at bounding box center [582, 112] width 48 height 25
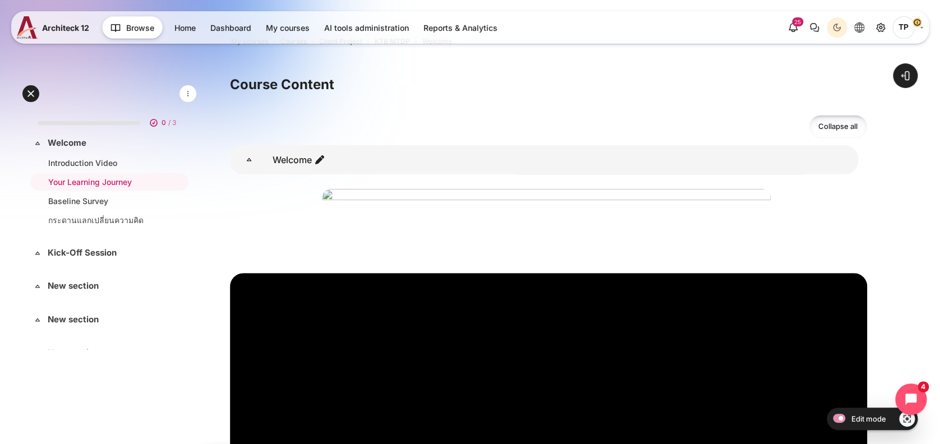
scroll to position [0, 0]
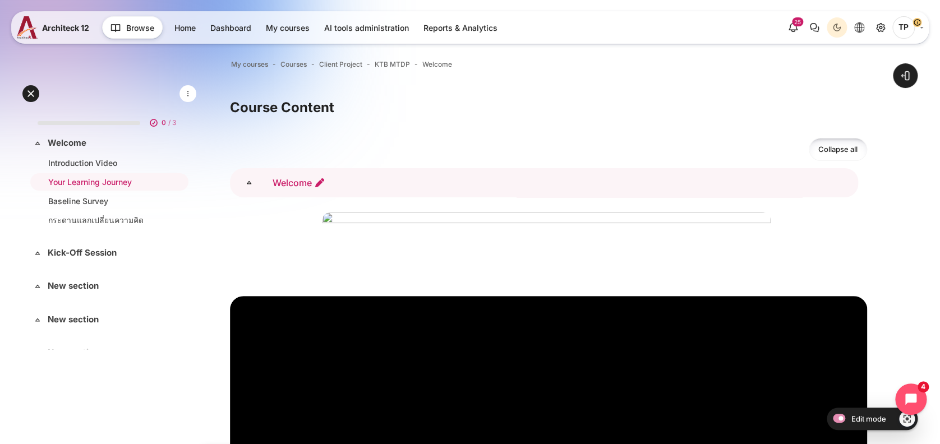
click at [303, 177] on link "Welcome" at bounding box center [298, 182] width 53 height 11
click at [524, 167] on div "Select section Welcome" at bounding box center [548, 182] width 637 height 35
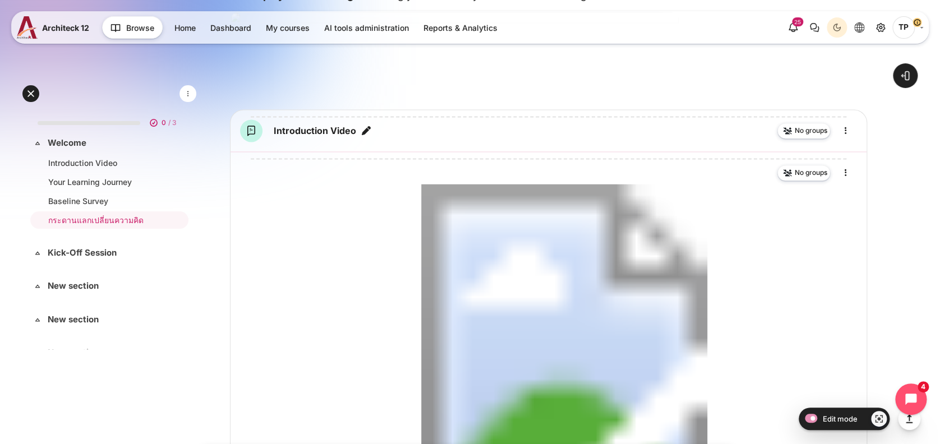
scroll to position [747, 0]
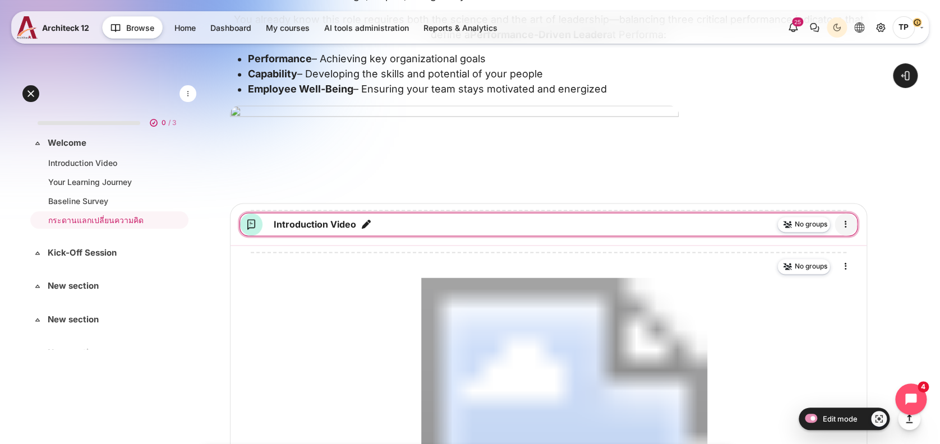
click at [847, 220] on icon "Edit" at bounding box center [845, 224] width 13 height 13
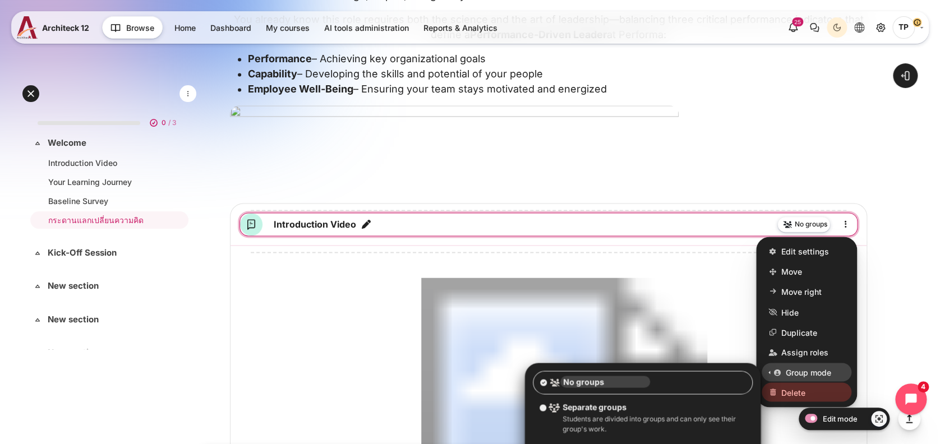
click at [788, 384] on link "Delete" at bounding box center [806, 392] width 90 height 19
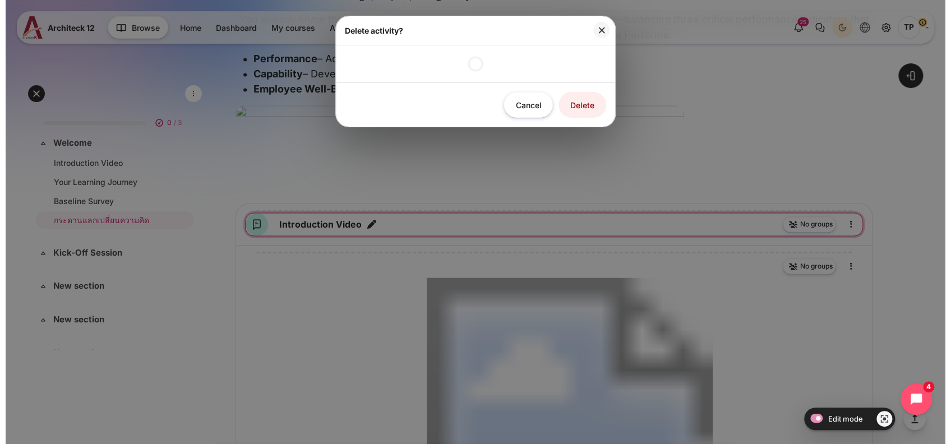
scroll to position [754, 0]
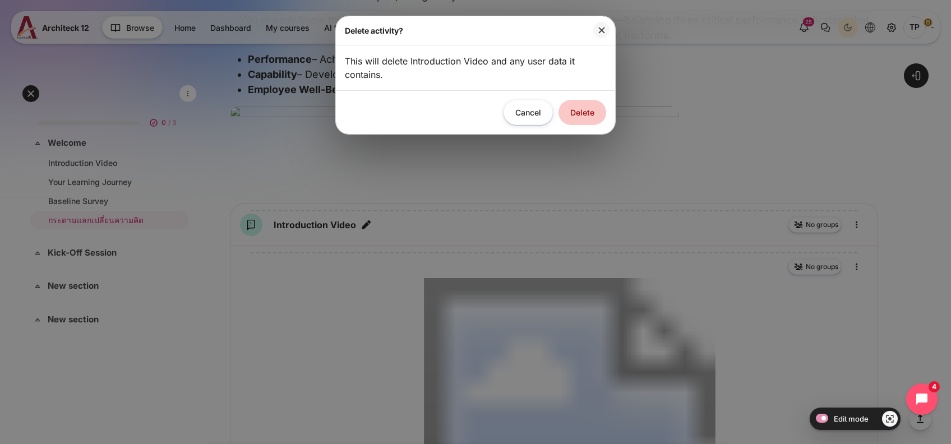
click at [589, 113] on button "Delete" at bounding box center [582, 112] width 48 height 25
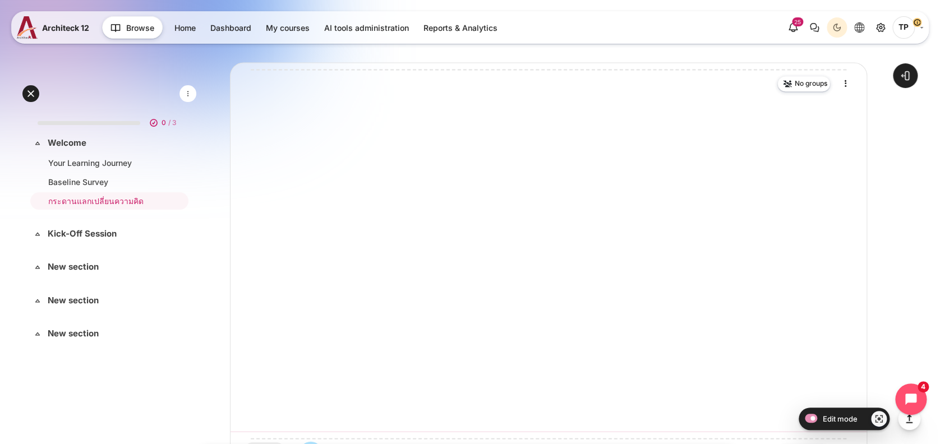
scroll to position [1148, 0]
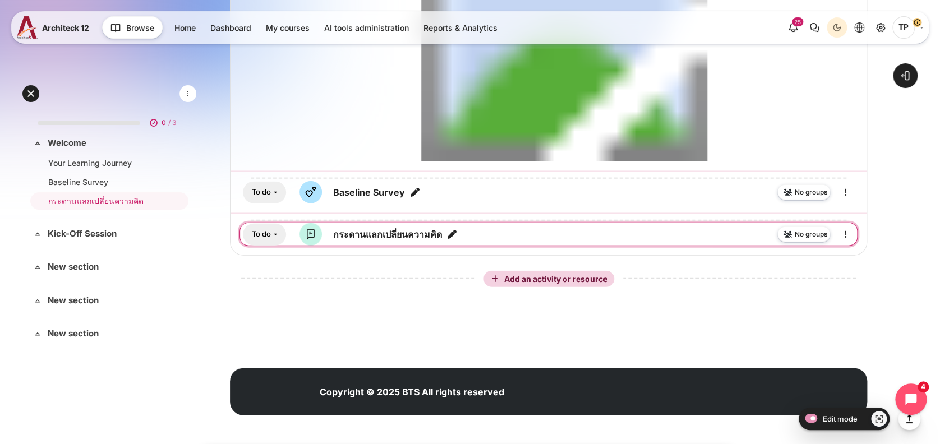
click at [457, 232] on icon "Edit title" at bounding box center [451, 234] width 11 height 11
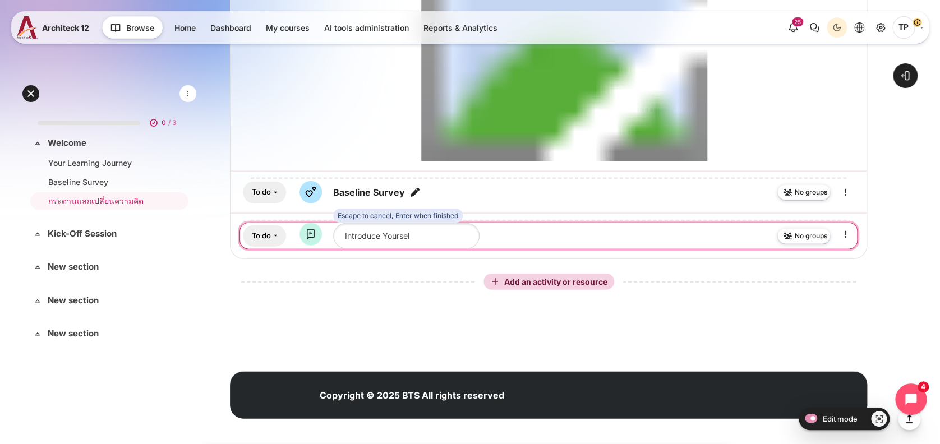
type input "Introduce Yourself"
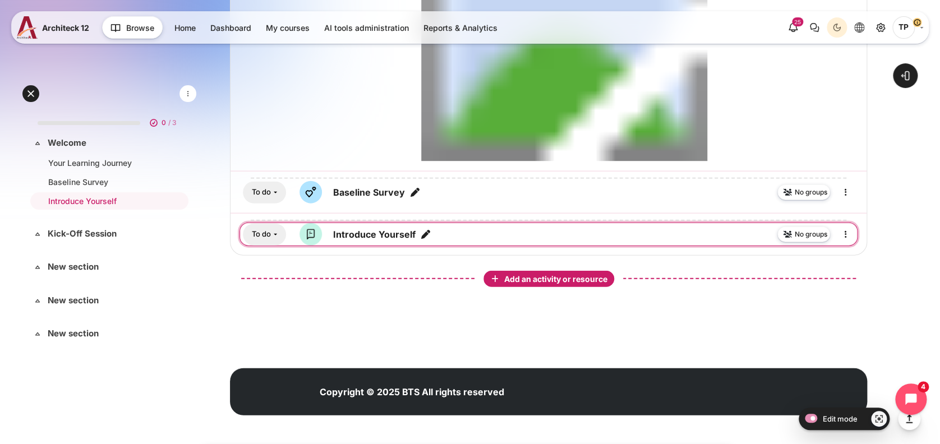
click at [552, 282] on div "Add an activity or resource" at bounding box center [549, 279] width 126 height 12
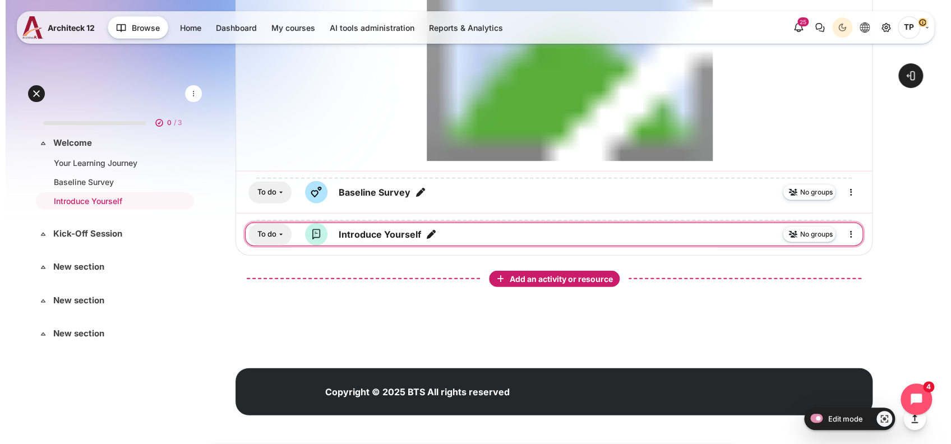
scroll to position [1155, 0]
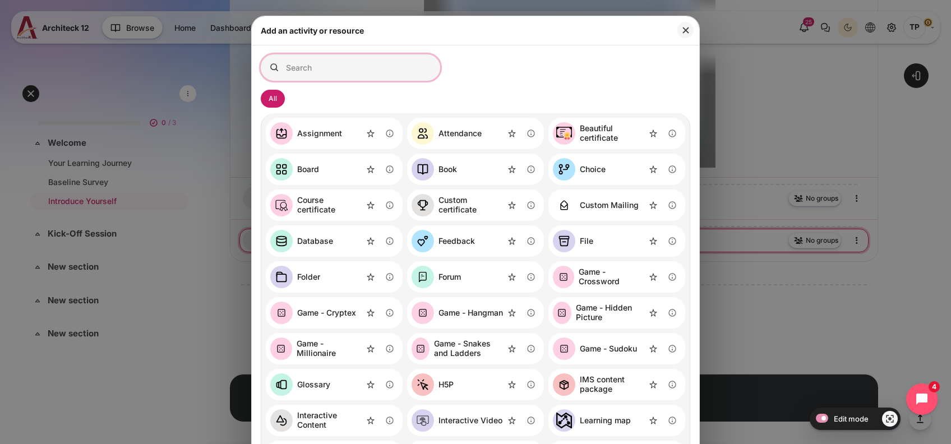
click at [371, 55] on input "Search for activities by name or description" at bounding box center [350, 67] width 179 height 26
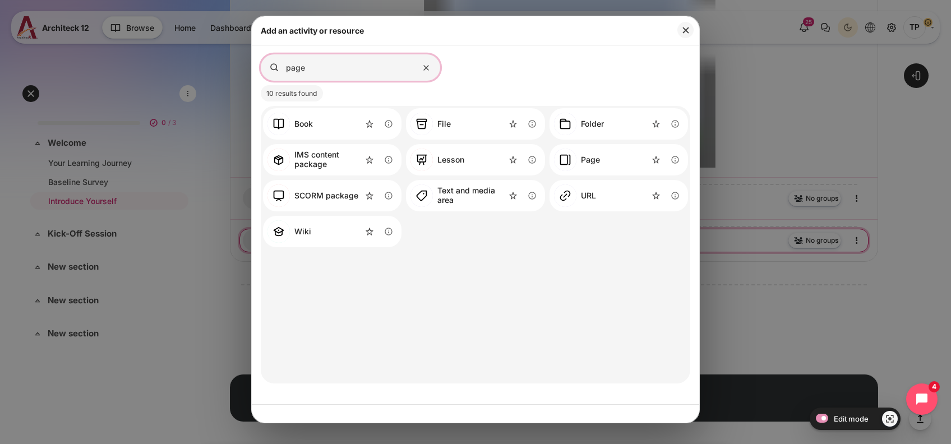
type input "page"
click at [603, 154] on div "Page Information about the Page activity" at bounding box center [618, 159] width 138 height 31
drag, startPoint x: 588, startPoint y: 160, endPoint x: 557, endPoint y: 226, distance: 73.0
click at [588, 160] on div "Page" at bounding box center [590, 160] width 19 height 10
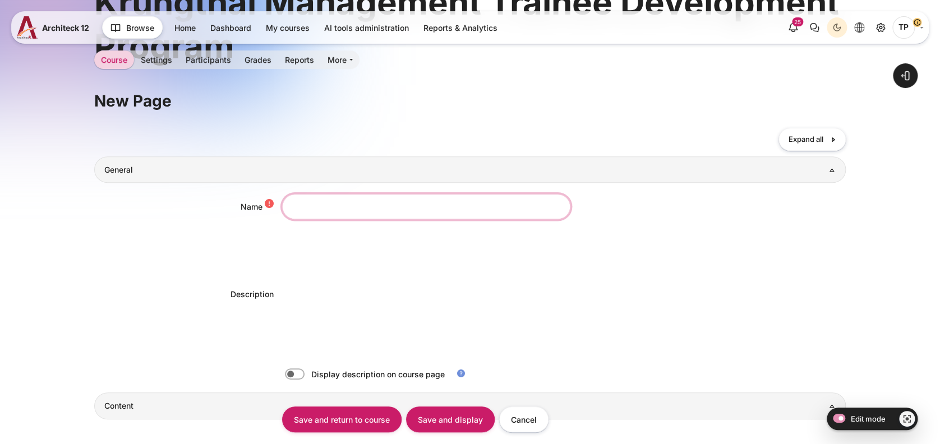
click at [317, 205] on input "Name" at bounding box center [426, 206] width 288 height 25
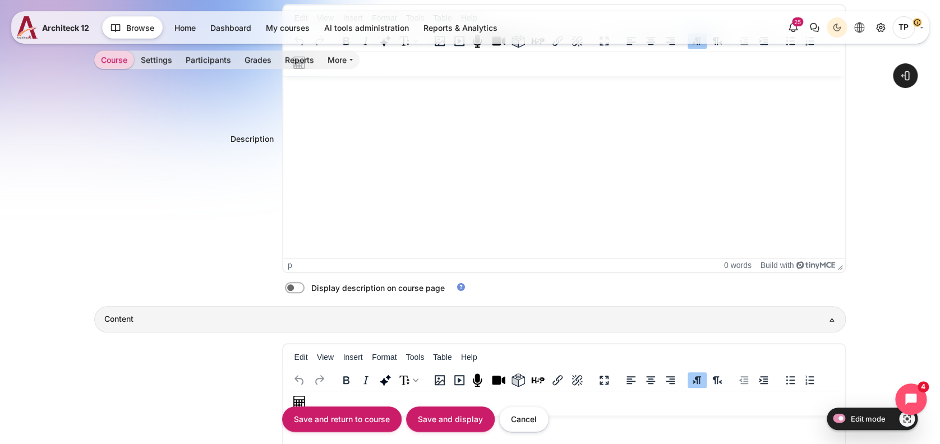
scroll to position [449, 0]
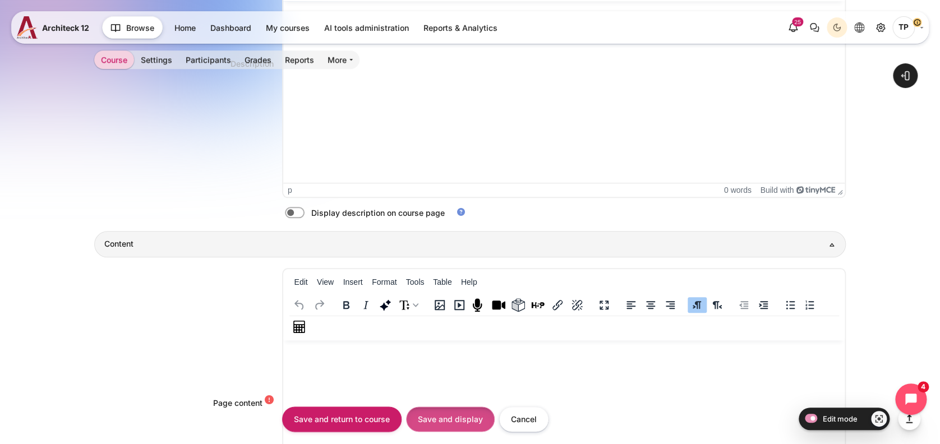
type input "Kick-Off session recording"
click at [432, 406] on input "Save and display" at bounding box center [450, 418] width 89 height 25
click at [474, 418] on input "Save and display" at bounding box center [450, 418] width 89 height 25
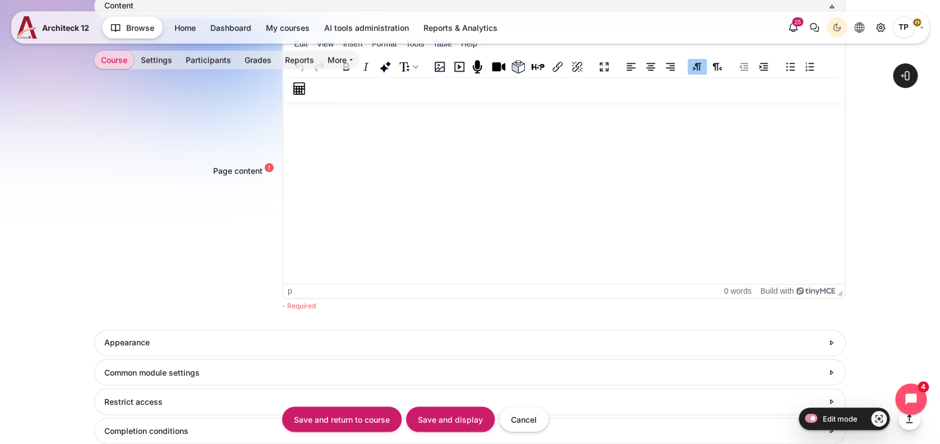
scroll to position [642, 0]
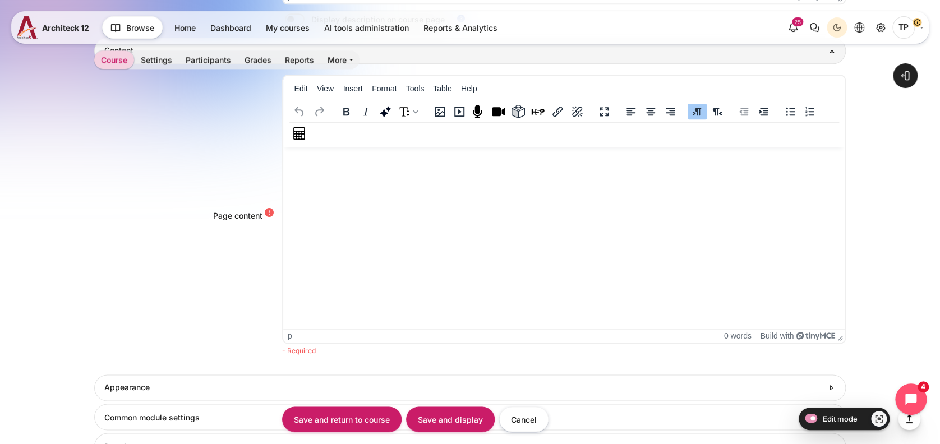
click at [350, 169] on html at bounding box center [564, 158] width 562 height 22
click at [440, 422] on input "Save and display" at bounding box center [450, 418] width 89 height 25
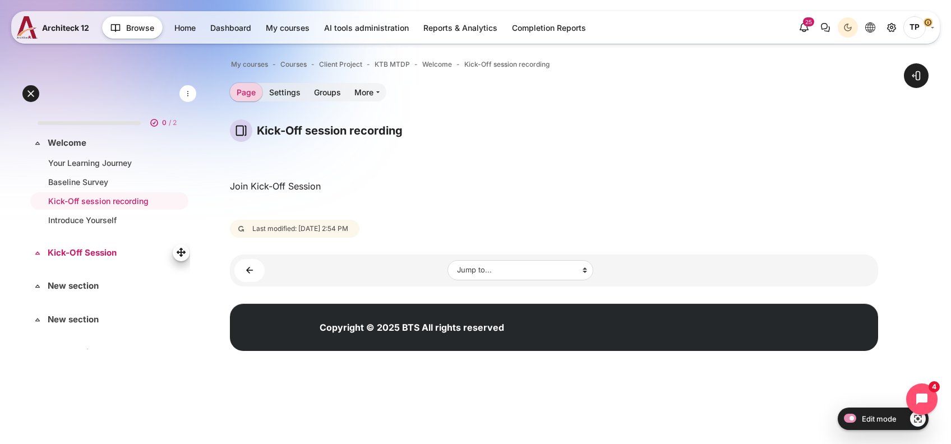
click at [82, 249] on link "Kick-Off Session" at bounding box center [108, 253] width 121 height 13
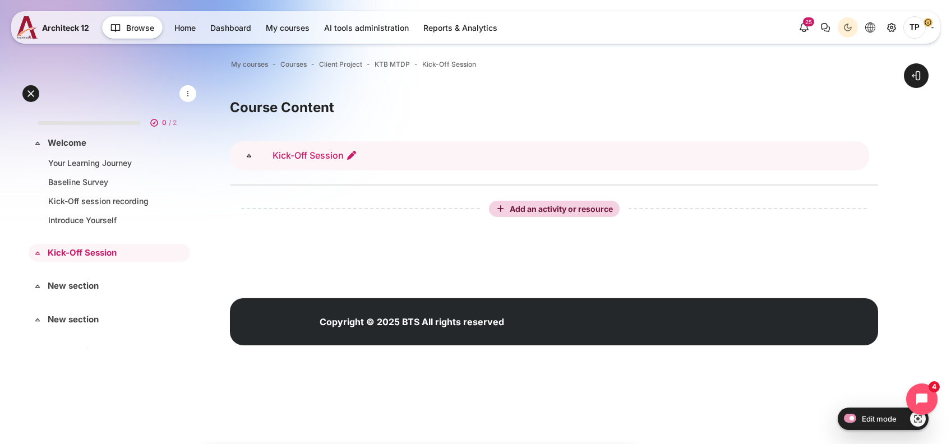
click at [353, 156] on icon "Edit section name" at bounding box center [351, 155] width 11 height 11
type input "Winning Together through Collaboration Excellence"
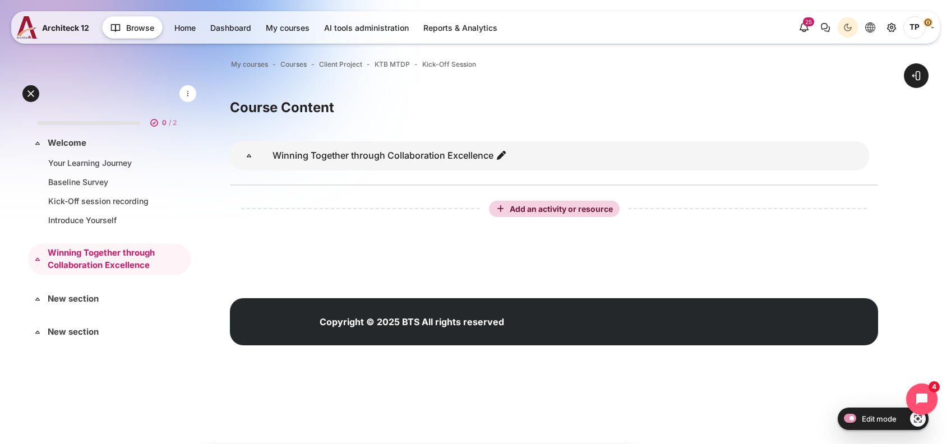
click at [381, 232] on div "Kick-Off Session Bulk actions Edit settings Highlight Duplicate Hide" at bounding box center [554, 190] width 648 height 182
click at [67, 295] on link "New section" at bounding box center [108, 299] width 121 height 13
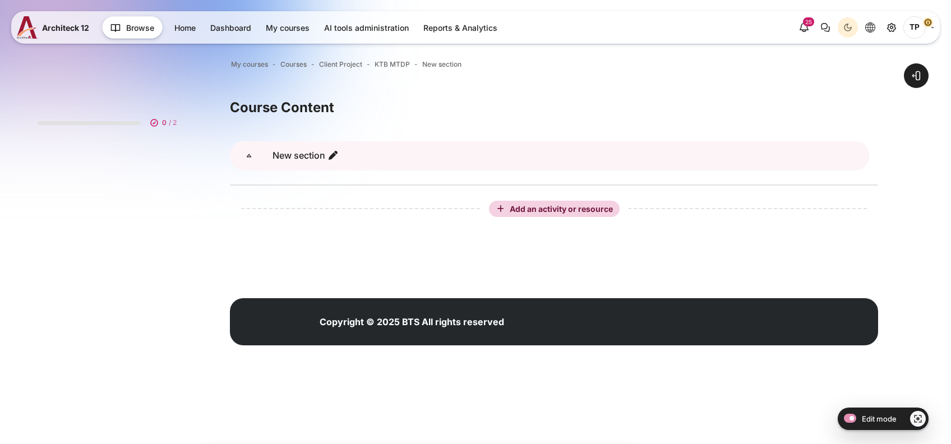
scroll to position [12, 0]
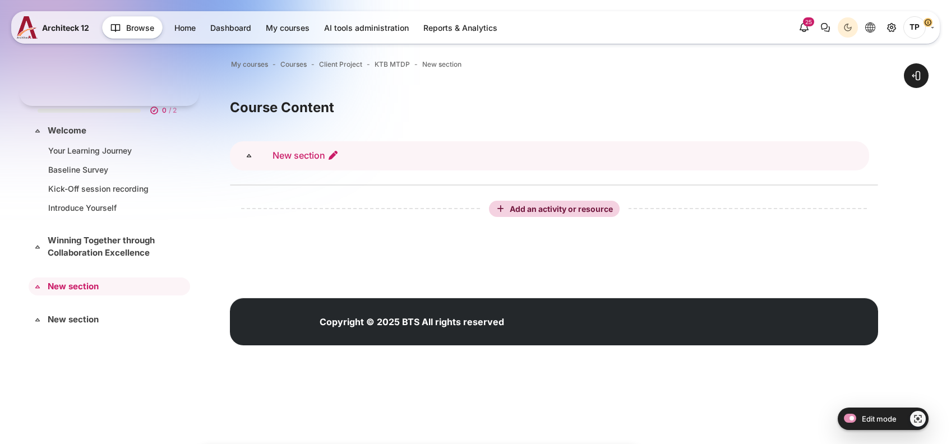
click at [333, 151] on icon "Edit section name" at bounding box center [332, 155] width 11 height 11
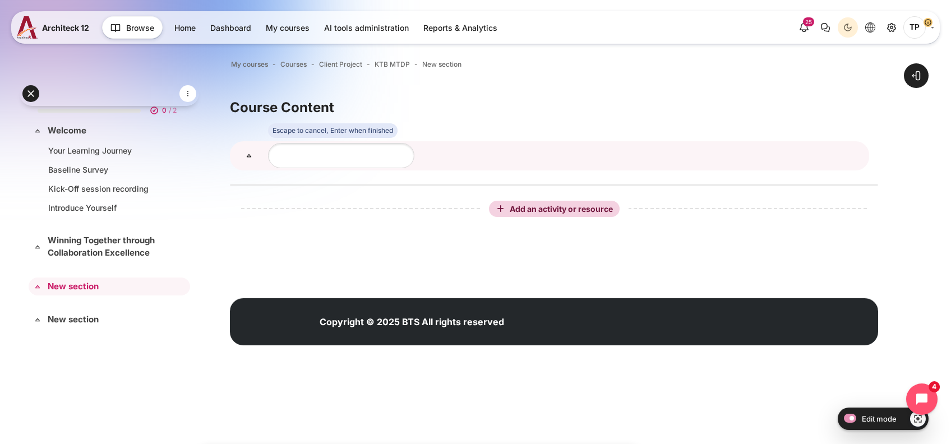
type input "Building Banking Fundamentals"
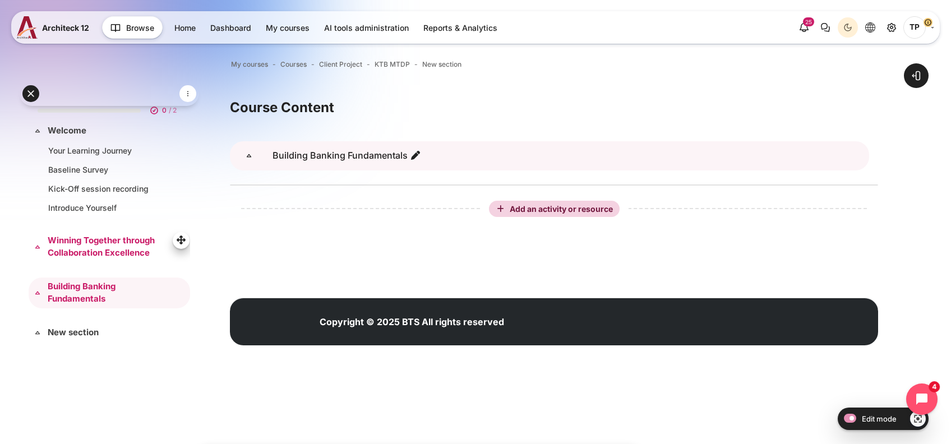
click at [86, 246] on link "Winning Together through Collaboration Excellence" at bounding box center [108, 246] width 121 height 25
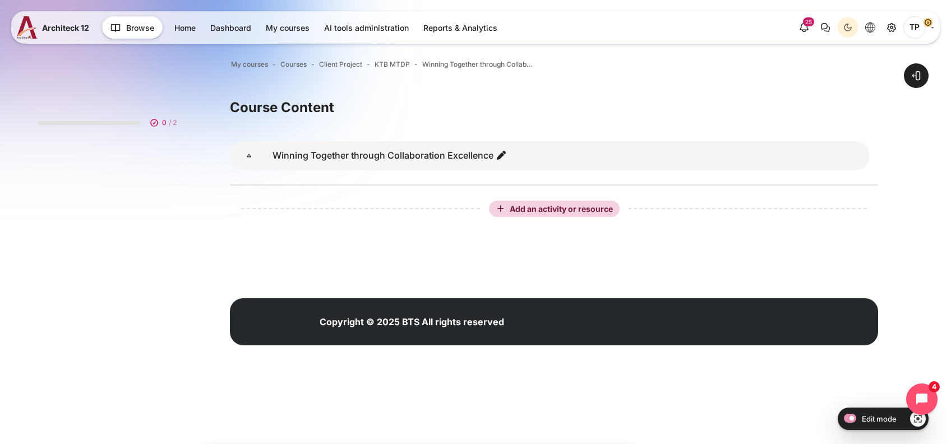
scroll to position [16, 0]
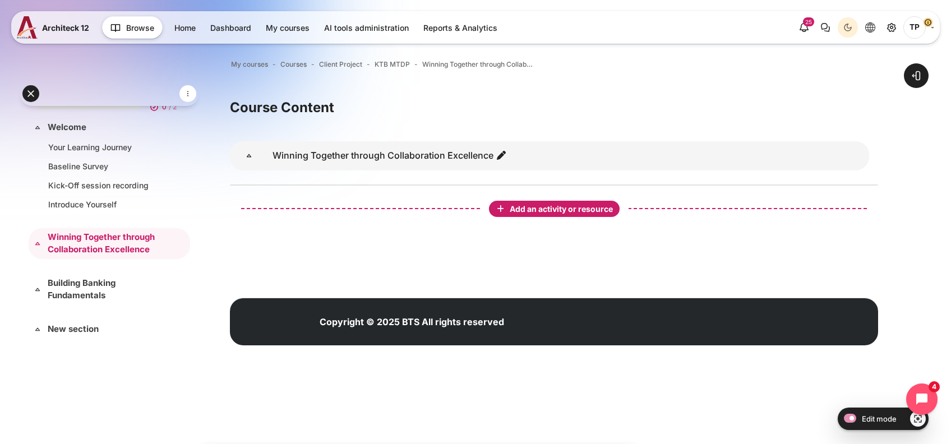
click at [518, 208] on span "Add an activity or resource" at bounding box center [562, 209] width 105 height 10
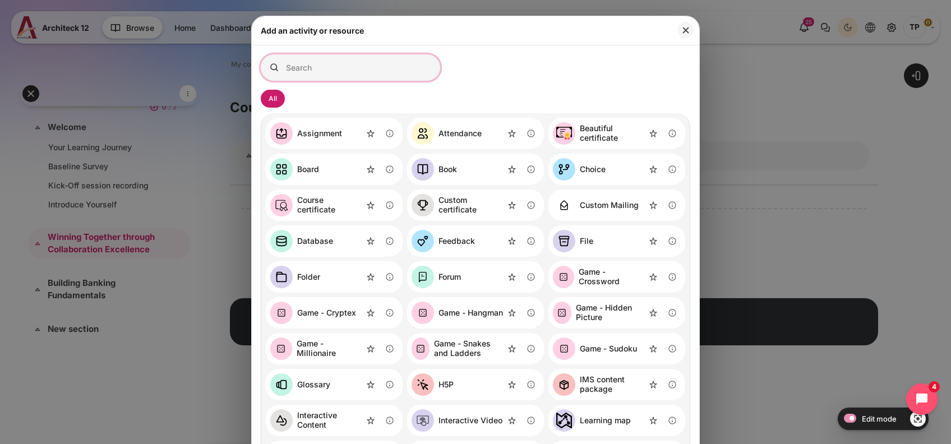
click at [321, 73] on input "Search for activities by name or description" at bounding box center [350, 67] width 179 height 26
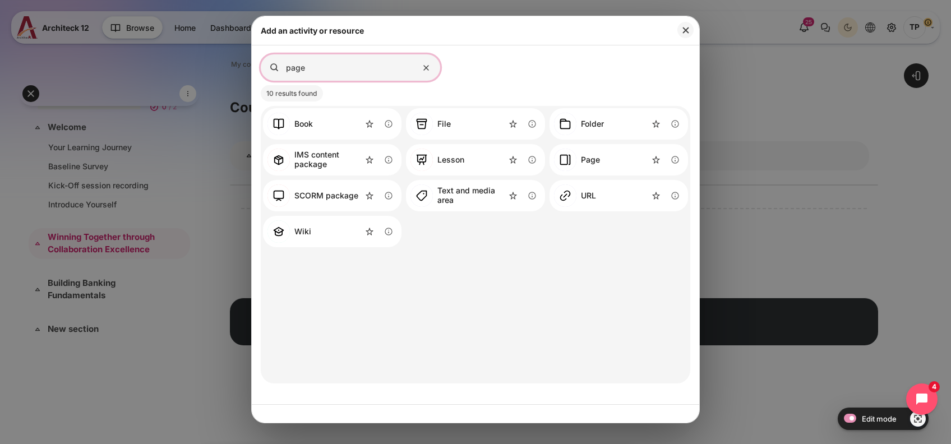
type input "page"
drag, startPoint x: 583, startPoint y: 164, endPoint x: 565, endPoint y: 170, distance: 19.2
click at [583, 164] on div "Page" at bounding box center [590, 160] width 19 height 10
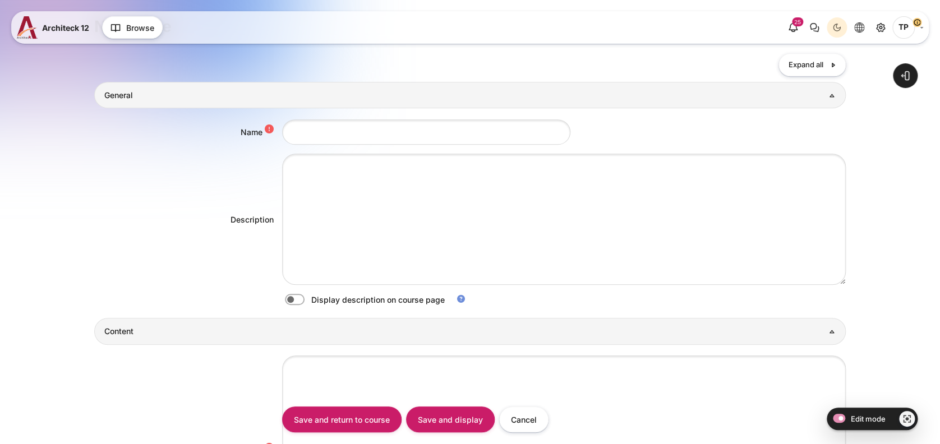
scroll to position [224, 0]
click at [339, 130] on input "Name" at bounding box center [426, 131] width 288 height 25
paste input "Me to WE (OM + OTI)"
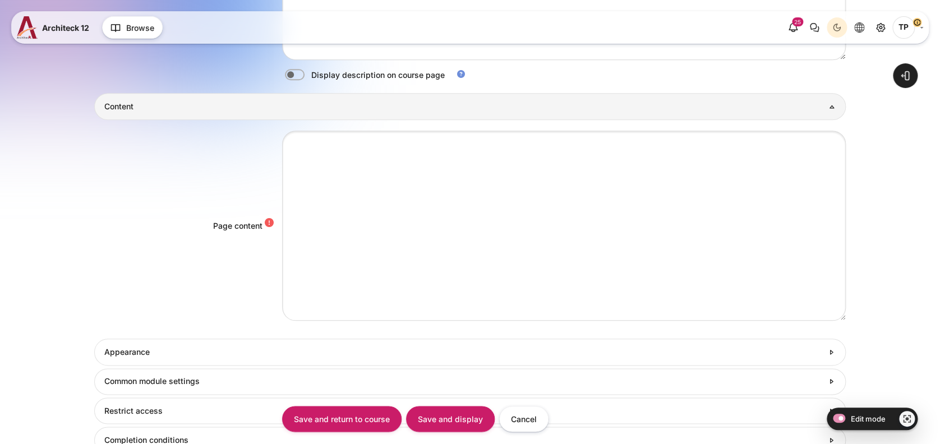
type input "Me to WE (OM + OTI)"
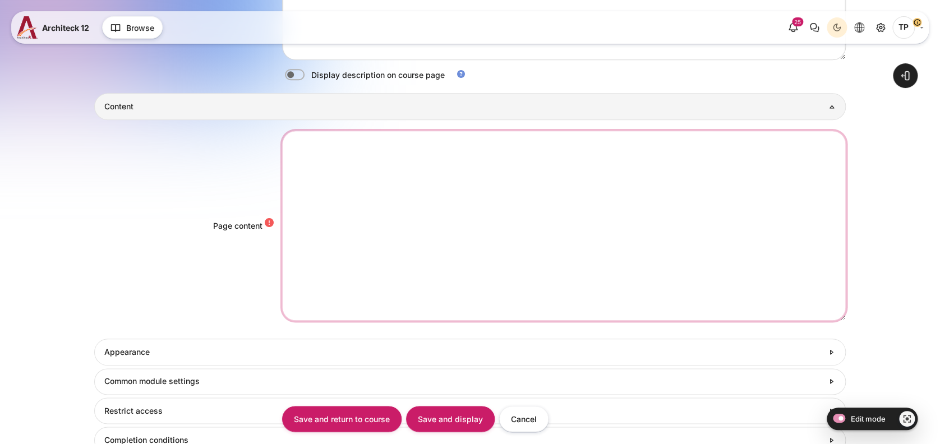
click at [318, 230] on textarea "Page content" at bounding box center [564, 226] width 564 height 190
type textarea "f"
paste textarea "Me to WE (OM + OTI)"
type textarea "Me to WE (OM + OTI)"
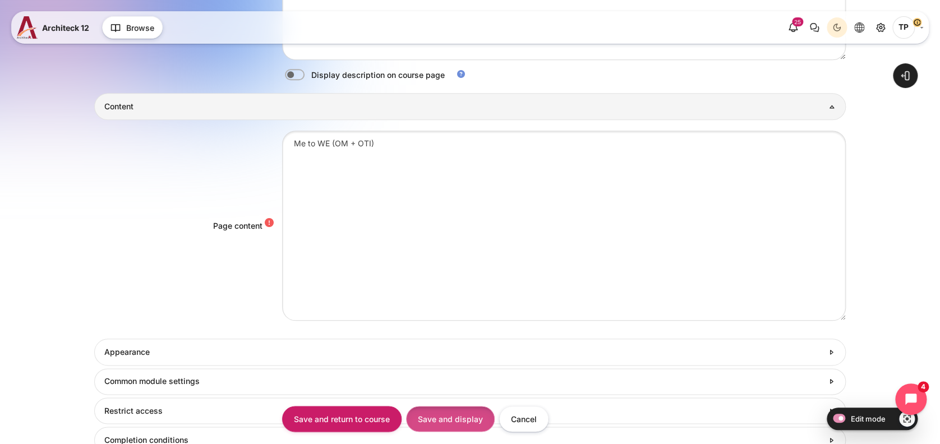
click at [435, 419] on input "Save and display" at bounding box center [450, 418] width 89 height 25
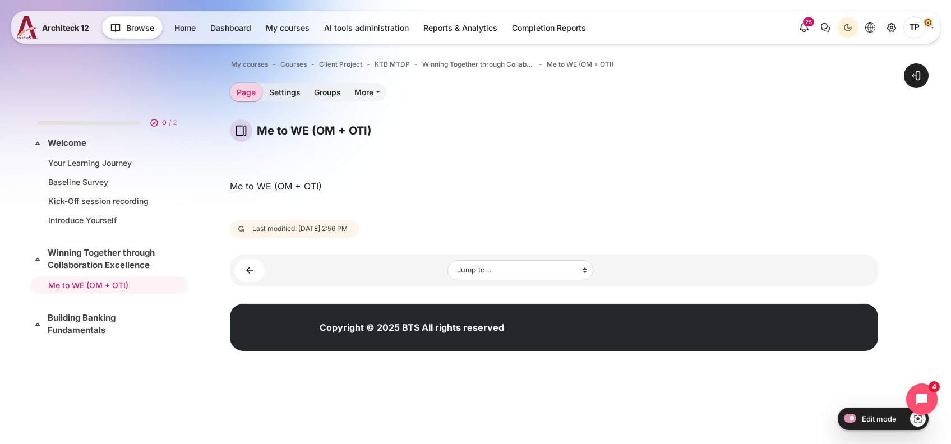
scroll to position [35, 0]
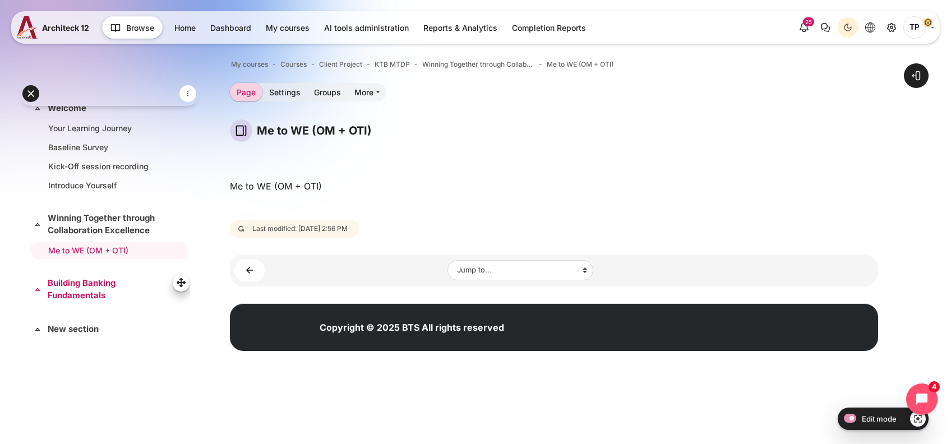
click at [67, 290] on link "Building Banking Fundamentals" at bounding box center [108, 289] width 121 height 25
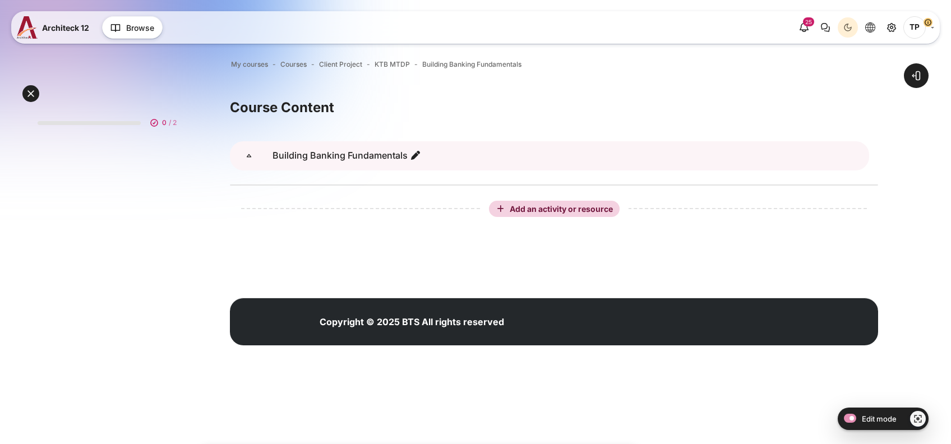
scroll to position [44, 0]
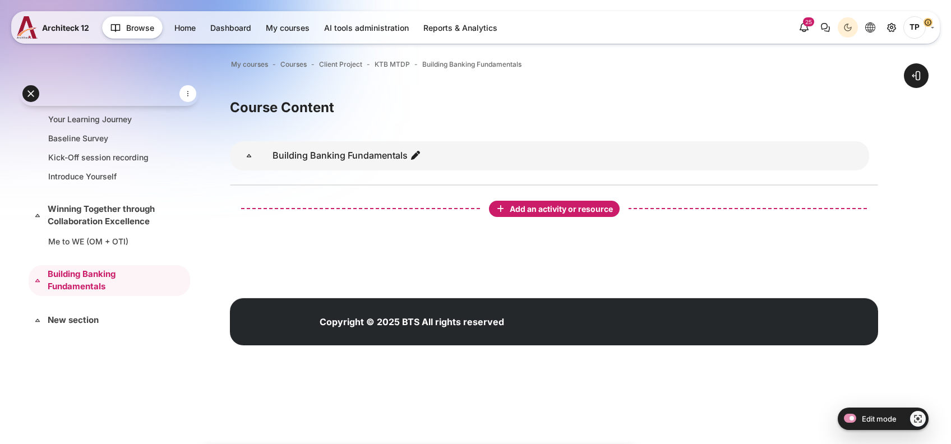
click at [529, 205] on span "Add an activity or resource" at bounding box center [562, 209] width 105 height 10
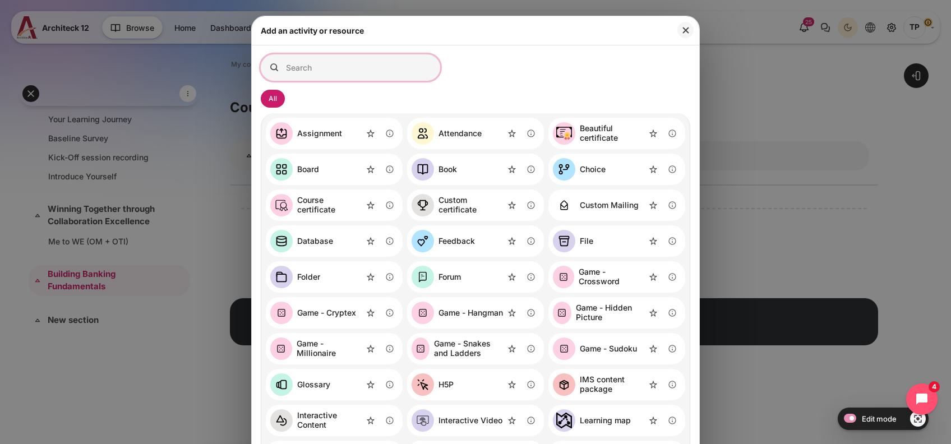
click at [341, 75] on input "Search for activities by name or description" at bounding box center [350, 67] width 179 height 26
type input "q"
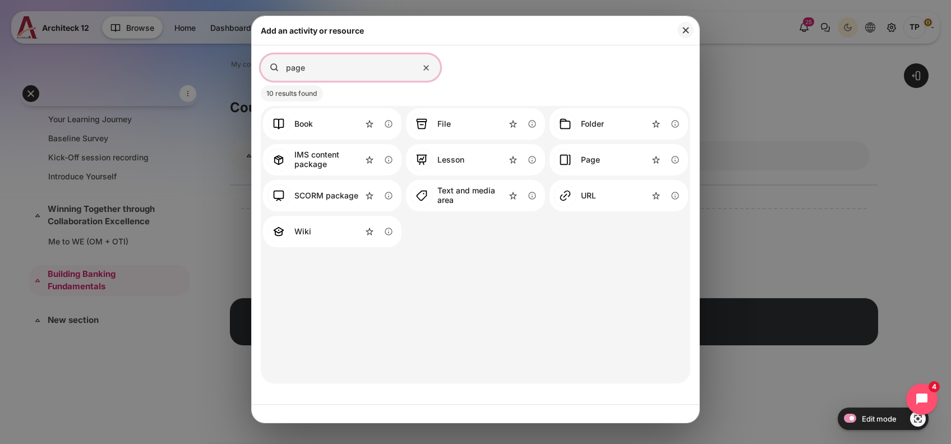
type input "page"
click at [583, 160] on div "Page" at bounding box center [590, 160] width 19 height 10
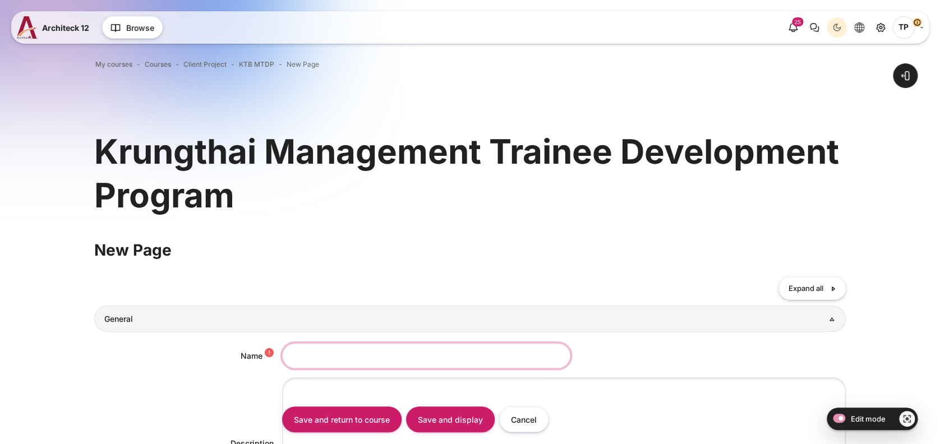
click at [315, 357] on input "Name" at bounding box center [426, 355] width 288 height 25
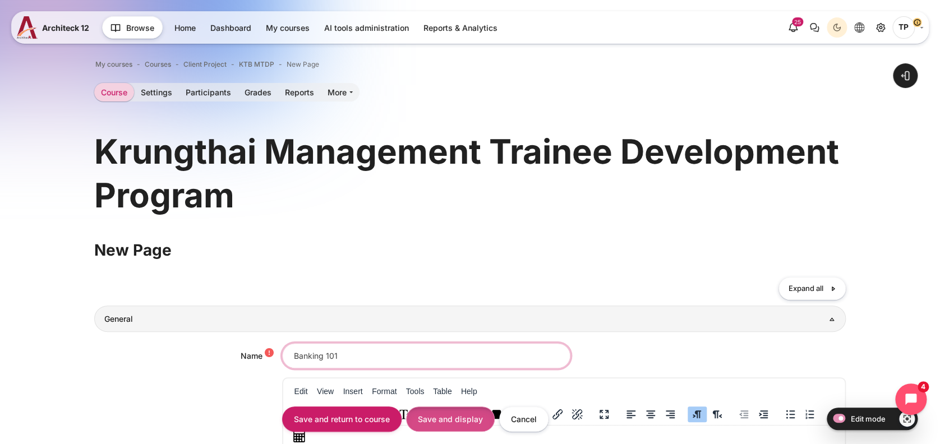
type input "Banking 101"
click at [440, 417] on input "Save and display" at bounding box center [450, 418] width 89 height 25
click at [469, 419] on input "Save and display" at bounding box center [450, 418] width 89 height 25
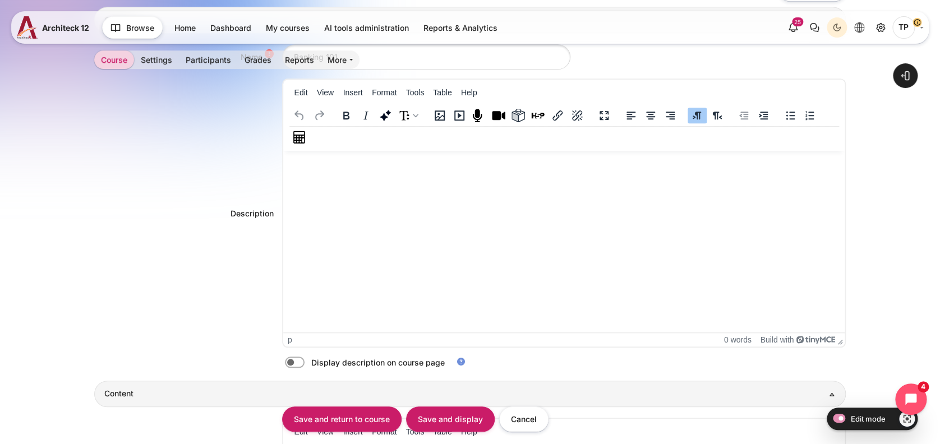
scroll to position [75, 0]
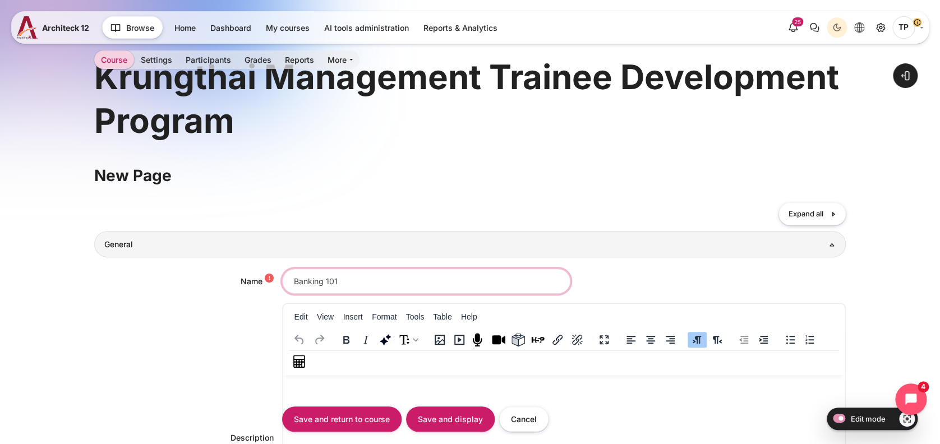
drag, startPoint x: 345, startPoint y: 280, endPoint x: 114, endPoint y: 266, distance: 232.0
click at [114, 266] on div "Name Banking 101 Description Edit View Insert Format Tools Table Help p 0 words…" at bounding box center [470, 429] width 752 height 344
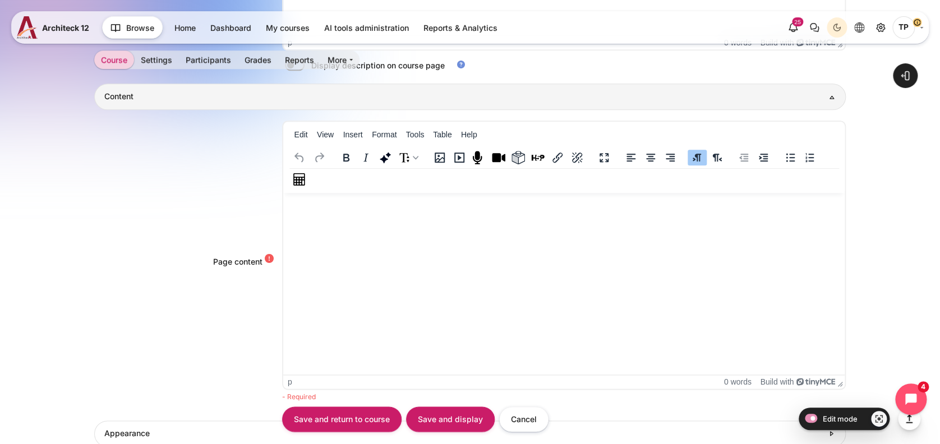
scroll to position [598, 0]
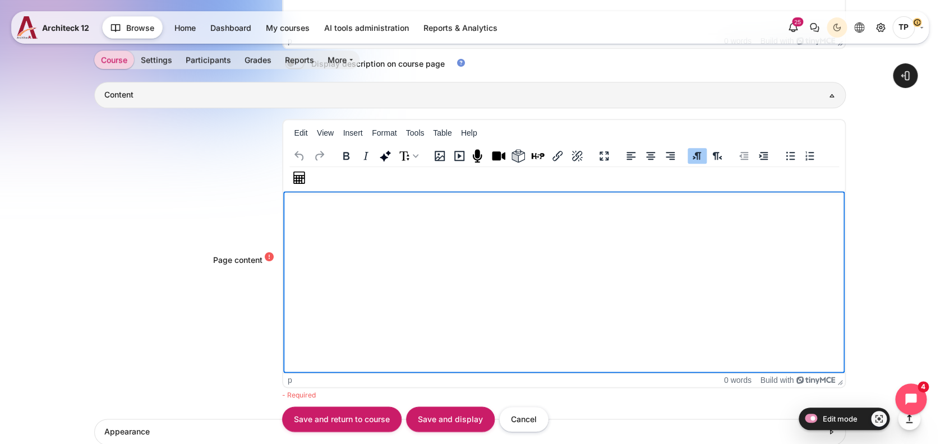
click at [332, 214] on html at bounding box center [564, 202] width 562 height 22
paste body "Rich text area. Press ALT-0 for help."
click at [444, 426] on input "Save and display" at bounding box center [450, 418] width 89 height 25
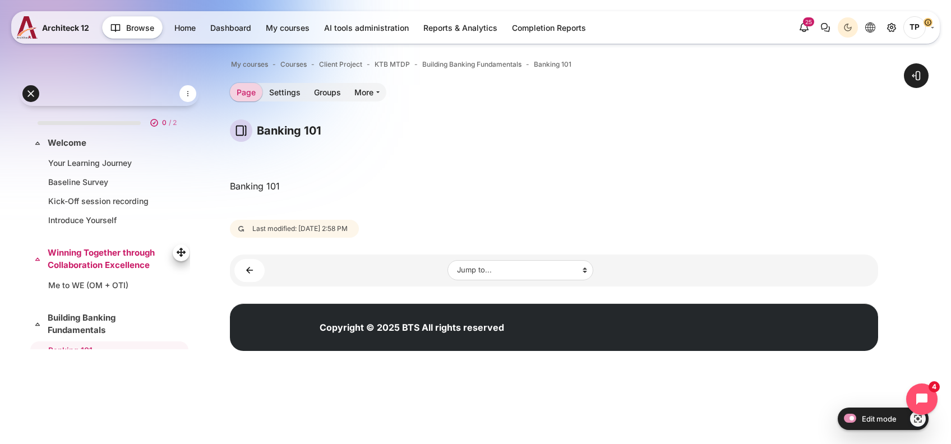
scroll to position [75, 0]
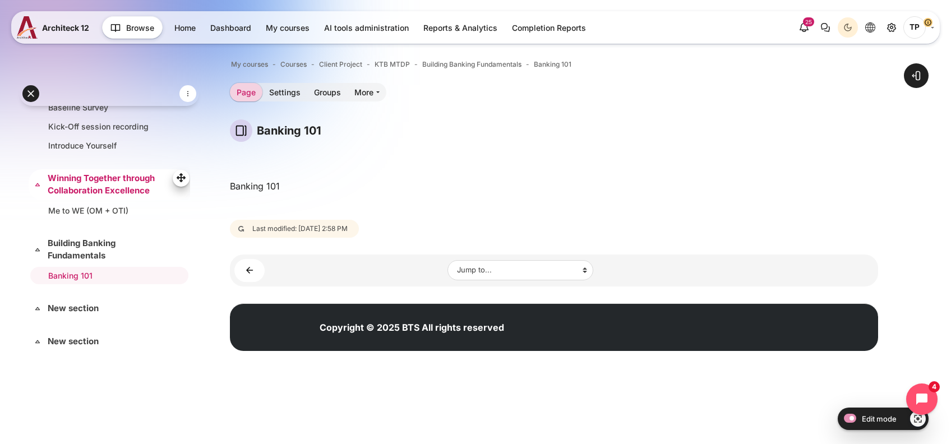
click at [112, 187] on link "Winning Together through Collaboration Excellence" at bounding box center [108, 184] width 121 height 25
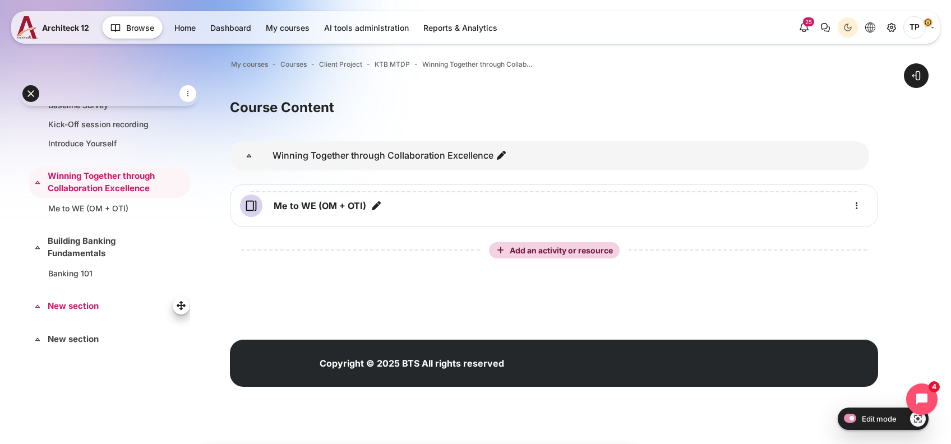
scroll to position [90, 0]
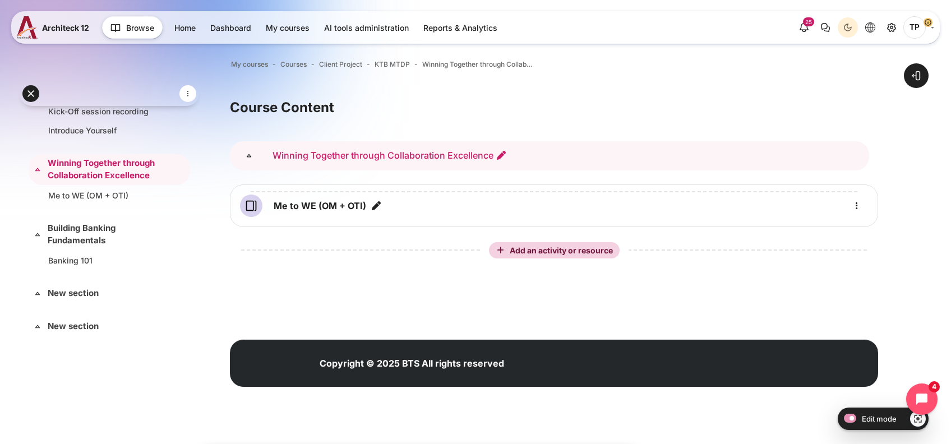
click at [501, 159] on icon "Edit section name" at bounding box center [501, 155] width 11 height 11
click at [391, 315] on div "Blocks" at bounding box center [554, 306] width 648 height 34
click at [61, 294] on link "New section" at bounding box center [108, 293] width 121 height 13
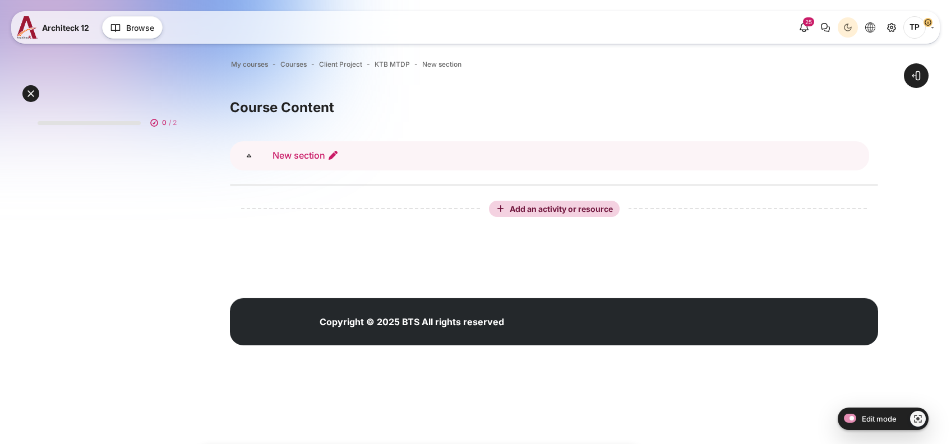
click at [336, 153] on icon "Edit section name" at bounding box center [332, 155] width 11 height 11
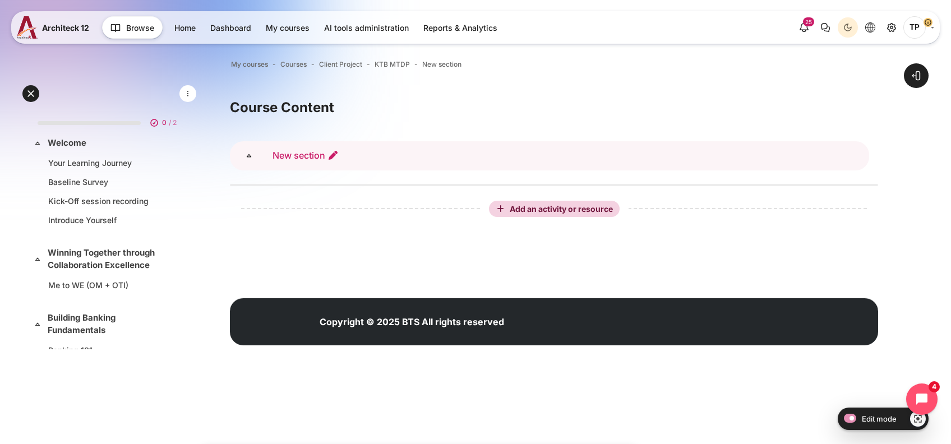
click at [332, 157] on icon "Edit section name" at bounding box center [332, 155] width 11 height 11
type input "Thriving with a Growth Mindset in Complexity"
drag, startPoint x: 123, startPoint y: 22, endPoint x: 67, endPoint y: 26, distance: 56.8
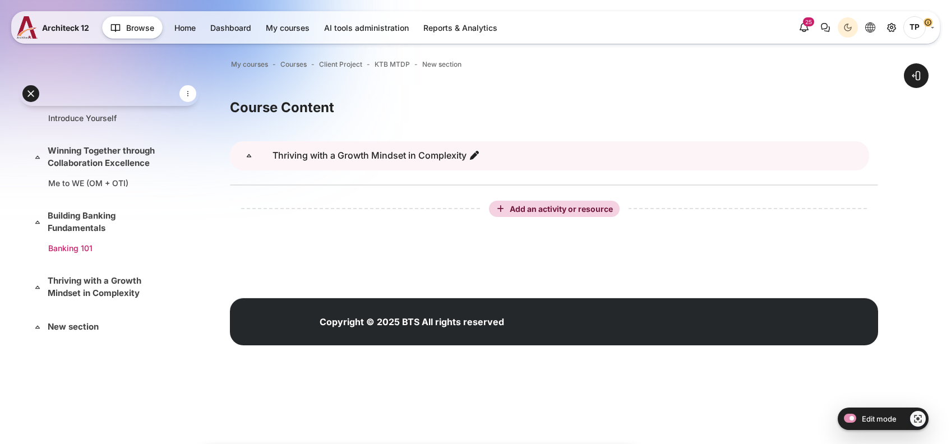
scroll to position [0, 0]
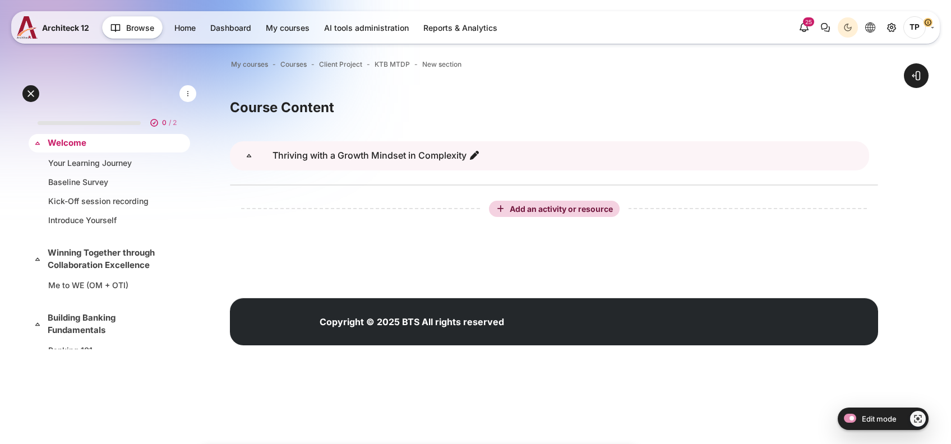
click at [58, 147] on link "Welcome" at bounding box center [108, 143] width 121 height 13
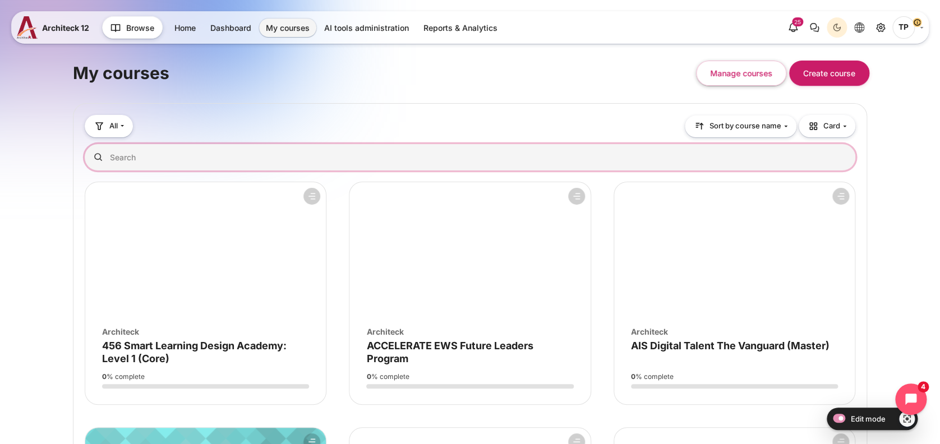
click at [172, 159] on input "Search courses" at bounding box center [470, 157] width 770 height 26
type input "disc"
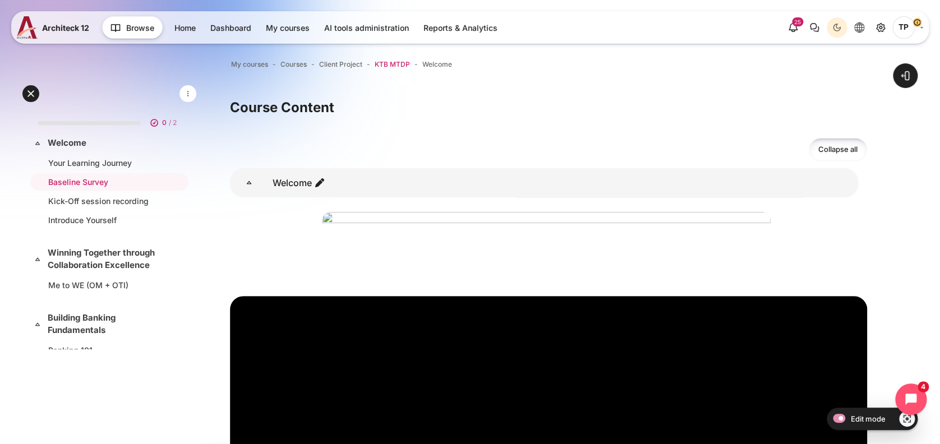
click at [391, 60] on span "KTB MTDP" at bounding box center [392, 64] width 35 height 10
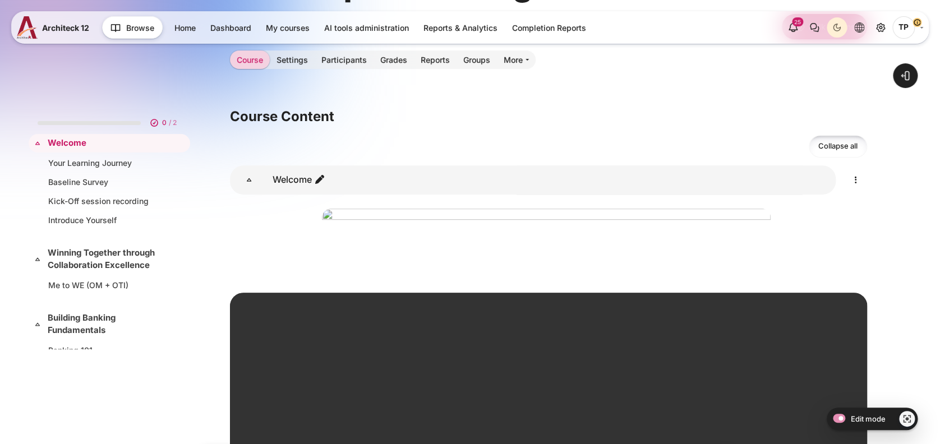
scroll to position [165, 0]
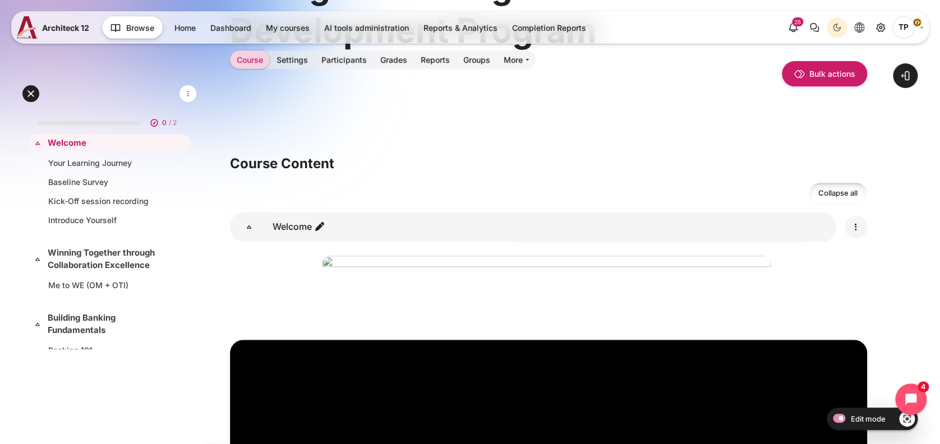
click at [856, 223] on icon "Edit" at bounding box center [855, 226] width 13 height 13
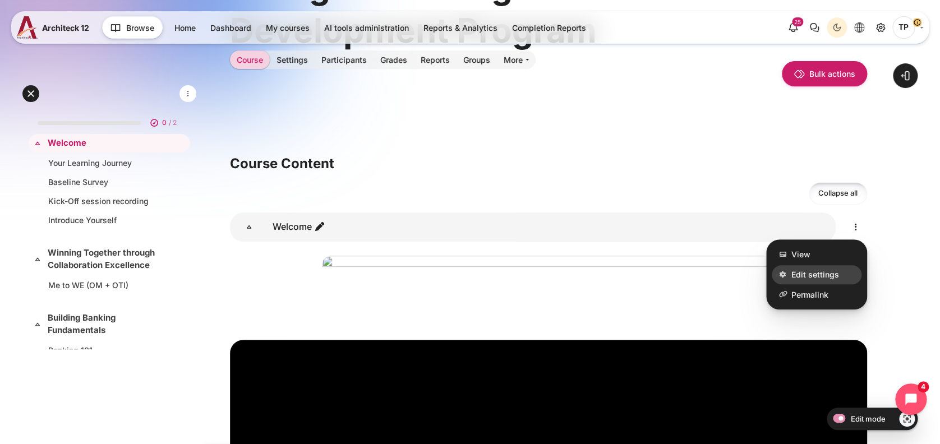
click at [806, 277] on span "Edit settings" at bounding box center [815, 275] width 48 height 12
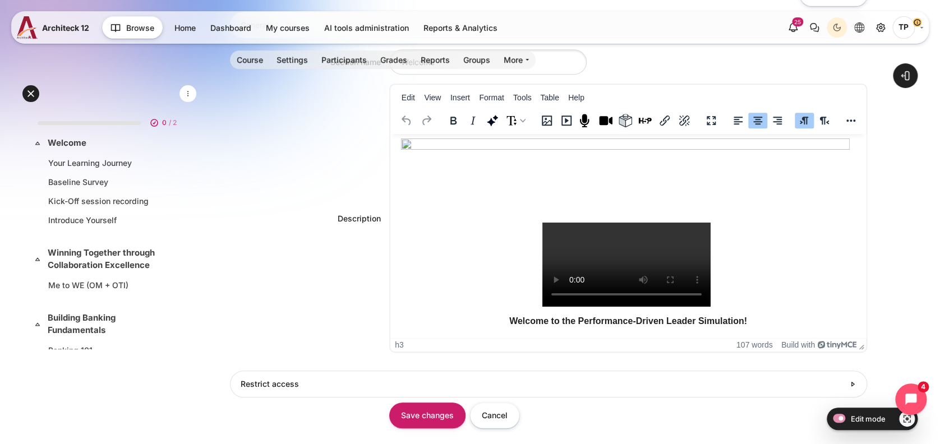
click at [542, 239] on video "[URL][DOMAIN_NAME]" at bounding box center [626, 265] width 168 height 84
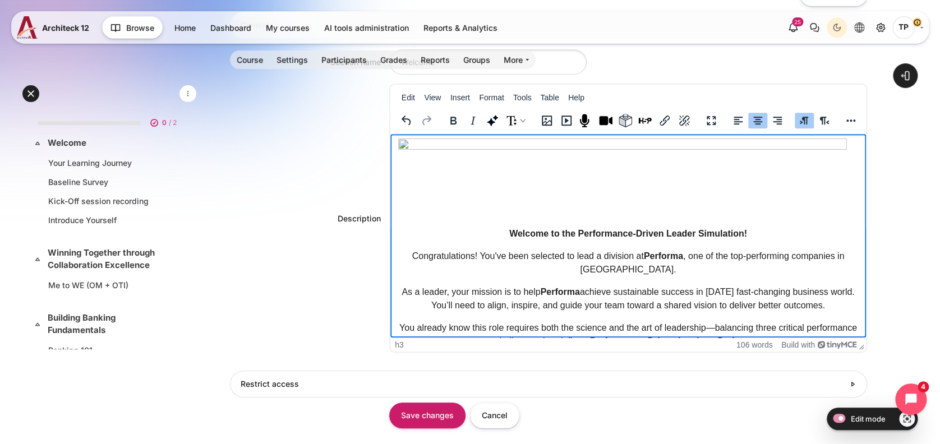
click at [496, 193] on img "Rich text area. Press ALT-0 for help." at bounding box center [622, 180] width 449 height 84
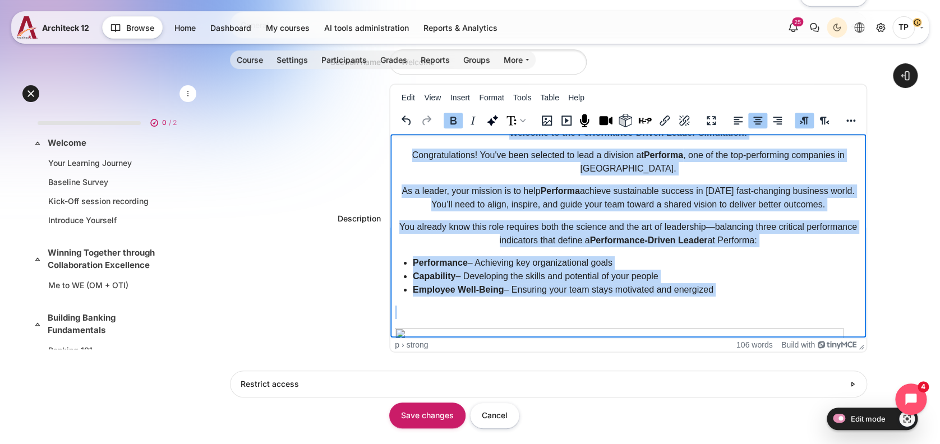
scroll to position [113, 0]
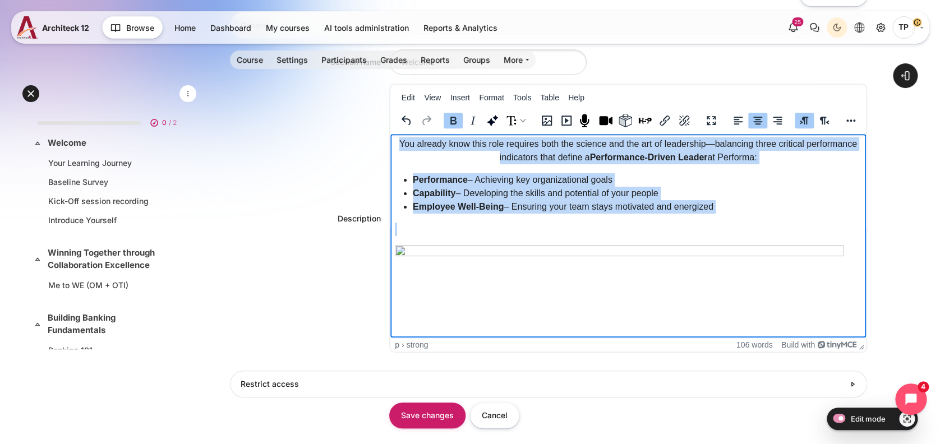
drag, startPoint x: 470, startPoint y: 164, endPoint x: 767, endPoint y: 303, distance: 327.6
click at [767, 303] on body "Welcome to the Performance-Driven Leader Simulation! Congratulations! You've be…" at bounding box center [628, 177] width 466 height 303
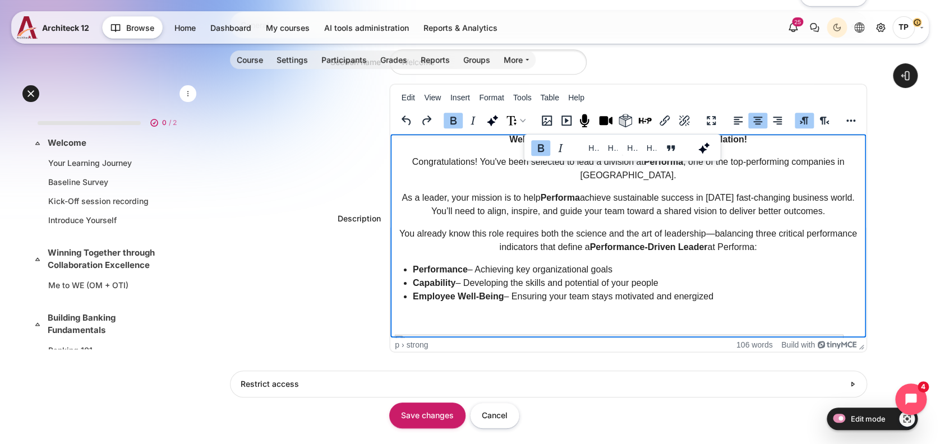
scroll to position [0, 0]
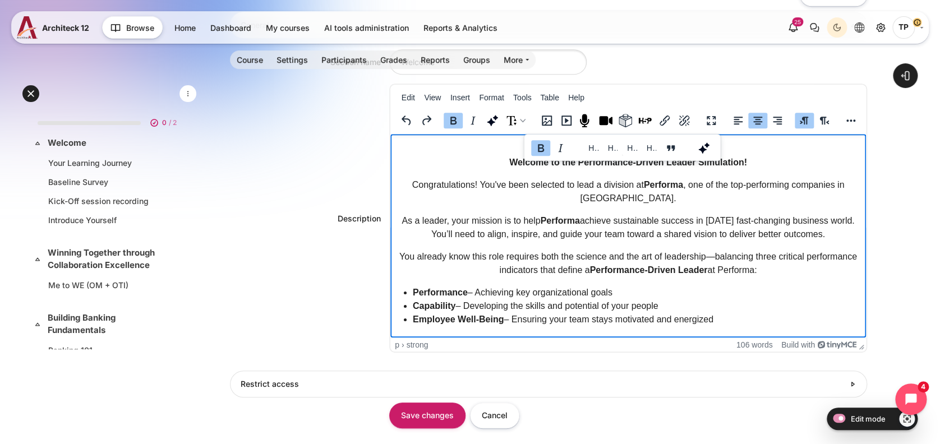
click at [470, 206] on body "Welcome to the Performance-Driven Leader Simulation! Congratulations! You've be…" at bounding box center [628, 289] width 466 height 303
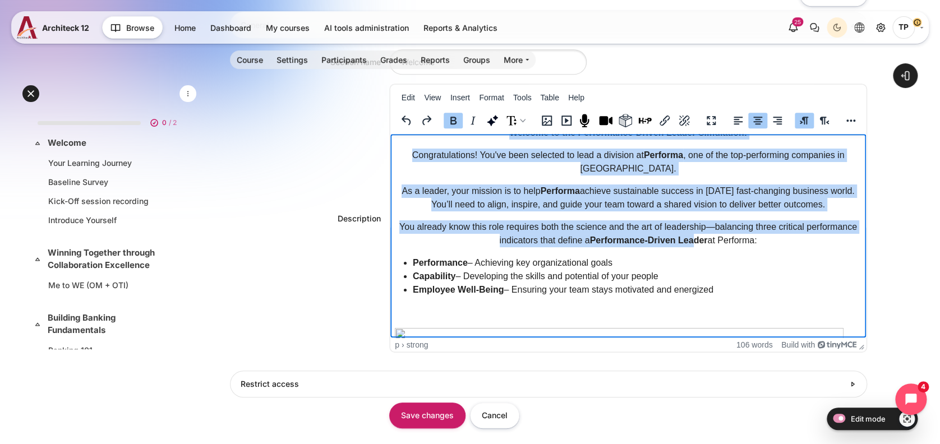
scroll to position [75, 0]
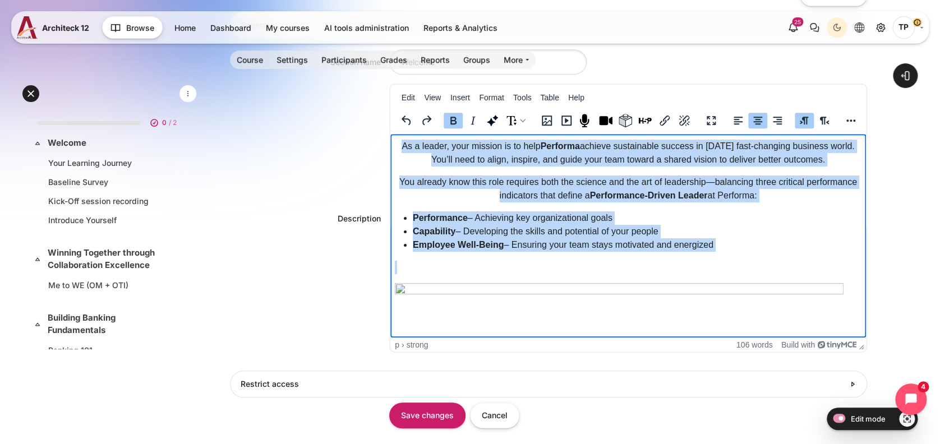
drag, startPoint x: 503, startPoint y: 160, endPoint x: 755, endPoint y: 265, distance: 273.4
click at [755, 265] on body "Welcome to the Performance-Driven Leader Simulation! Congratulations! You've be…" at bounding box center [628, 215] width 466 height 303
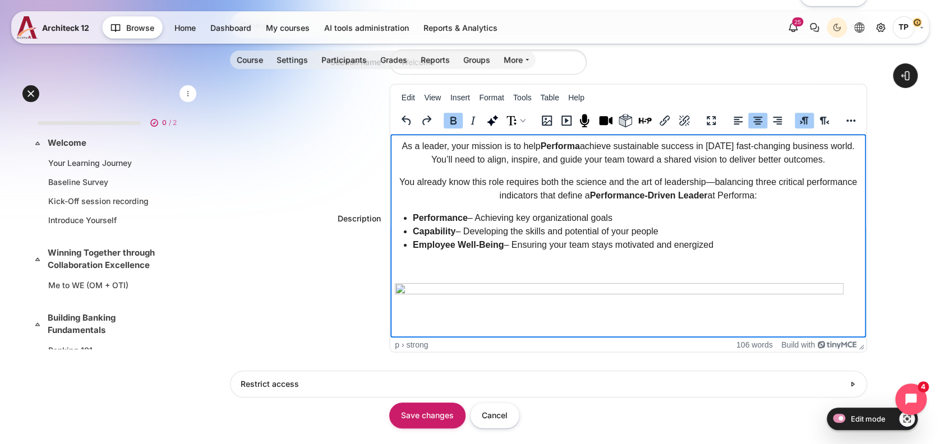
scroll to position [0, 0]
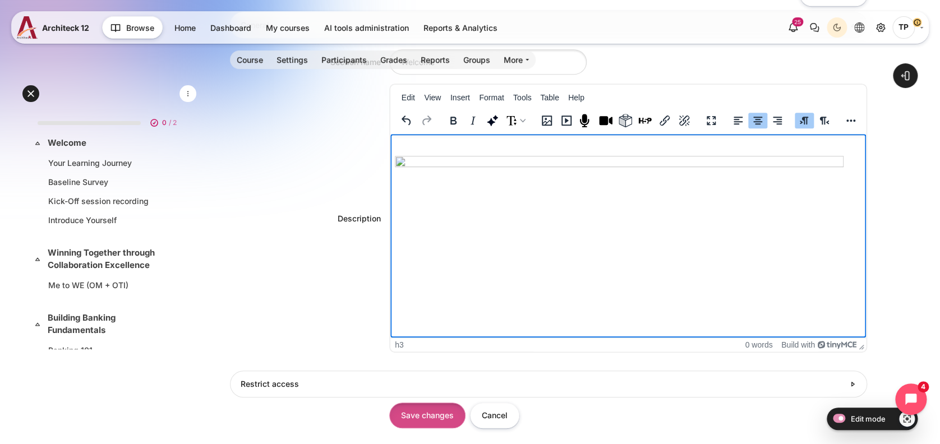
click at [414, 410] on input "Save changes" at bounding box center [427, 415] width 76 height 25
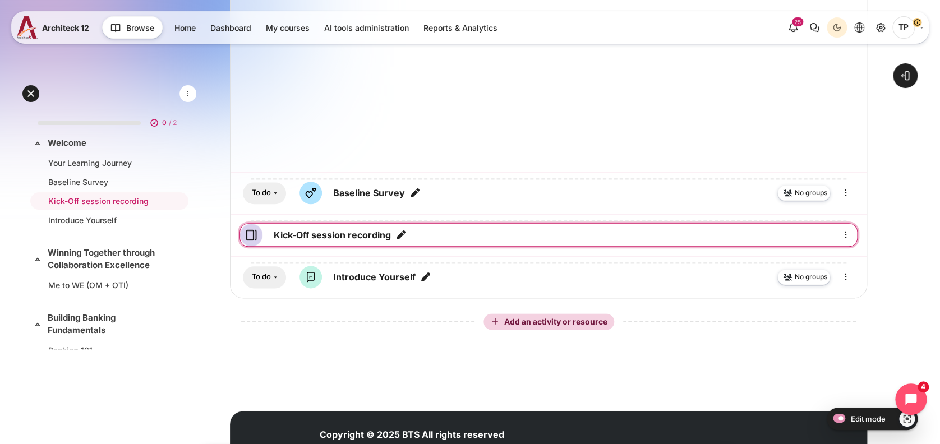
scroll to position [567, 0]
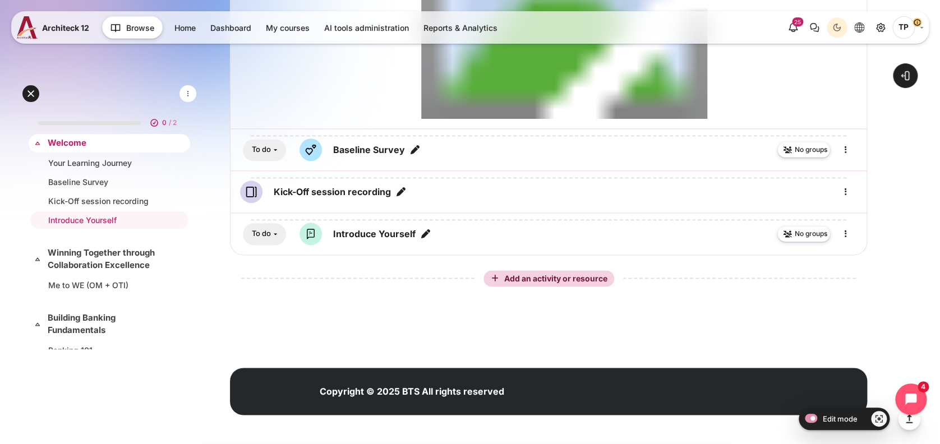
click at [56, 144] on link "Welcome" at bounding box center [108, 143] width 121 height 13
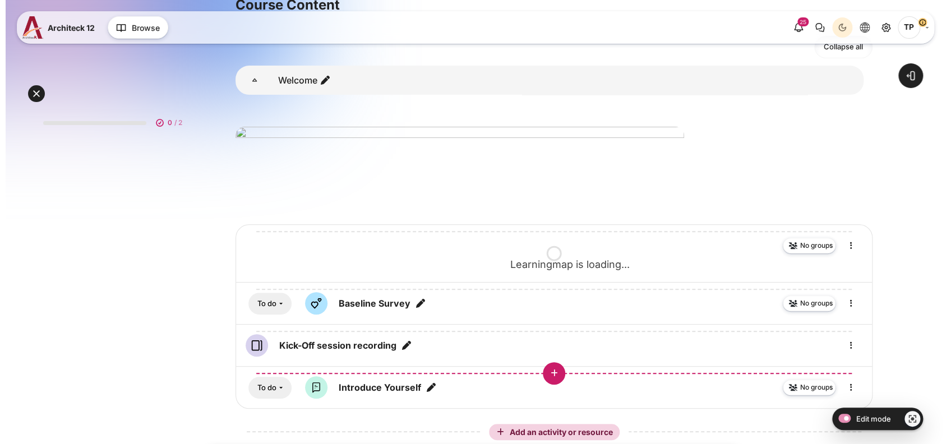
scroll to position [224, 0]
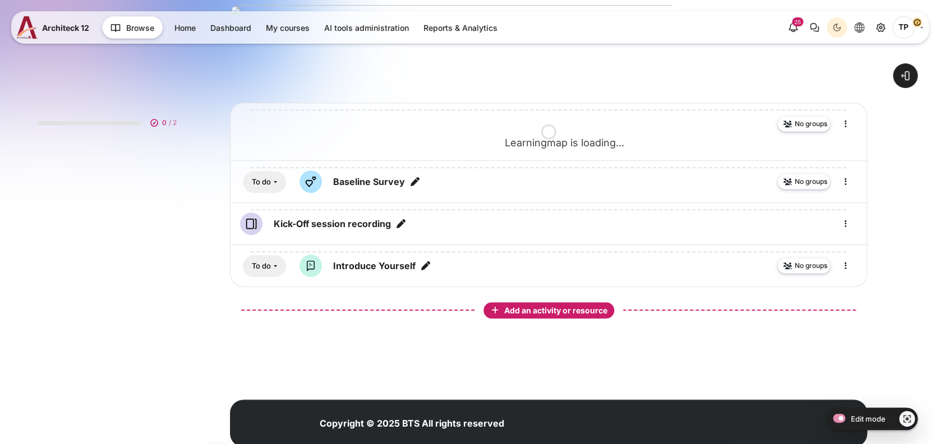
click at [538, 308] on span "Add an activity or resource" at bounding box center [556, 311] width 105 height 10
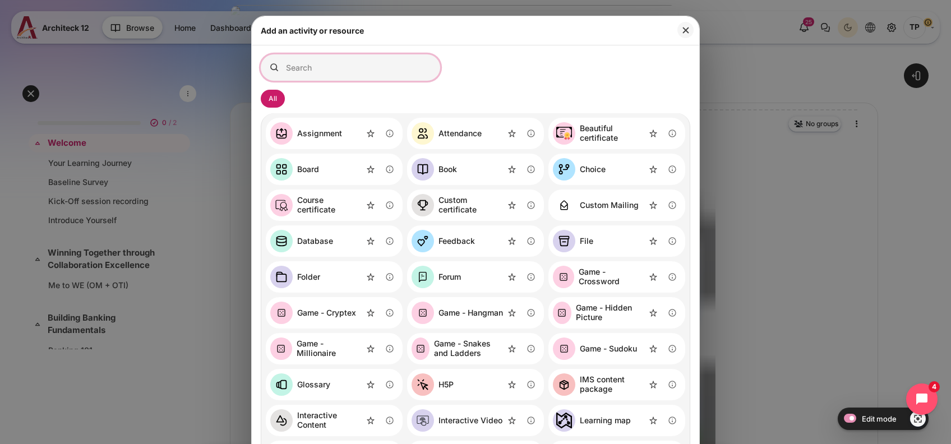
click at [373, 69] on input "Search for activities by name or description" at bounding box center [350, 67] width 179 height 26
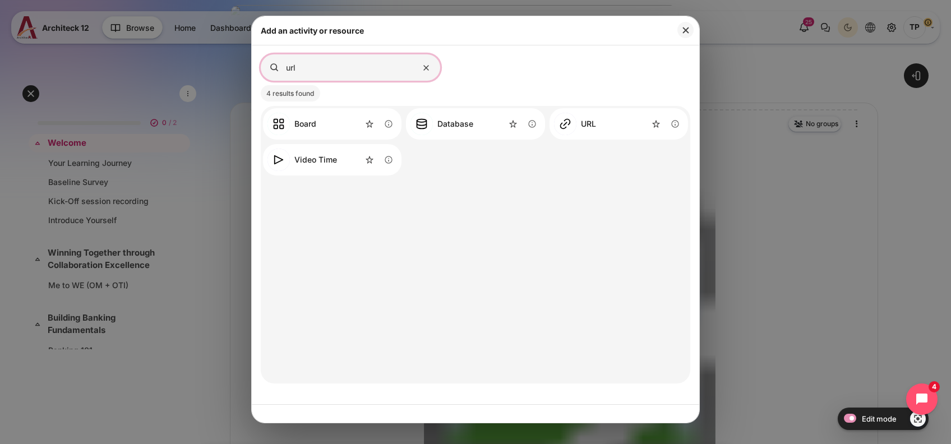
type input "url"
click at [573, 127] on img "URL" at bounding box center [565, 124] width 22 height 22
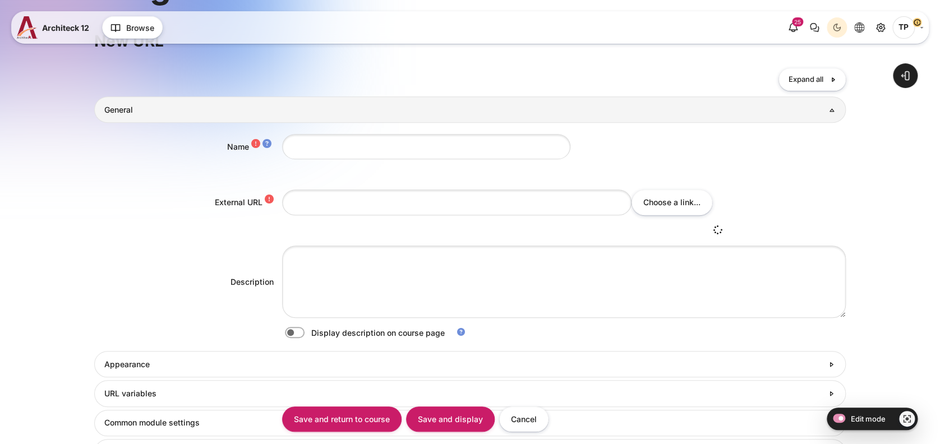
scroll to position [224, 0]
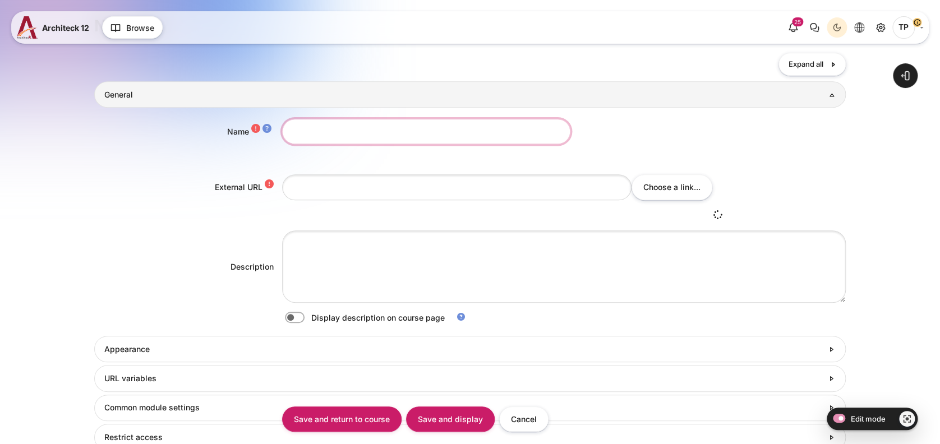
click at [301, 132] on input "Name" at bounding box center [426, 131] width 288 height 25
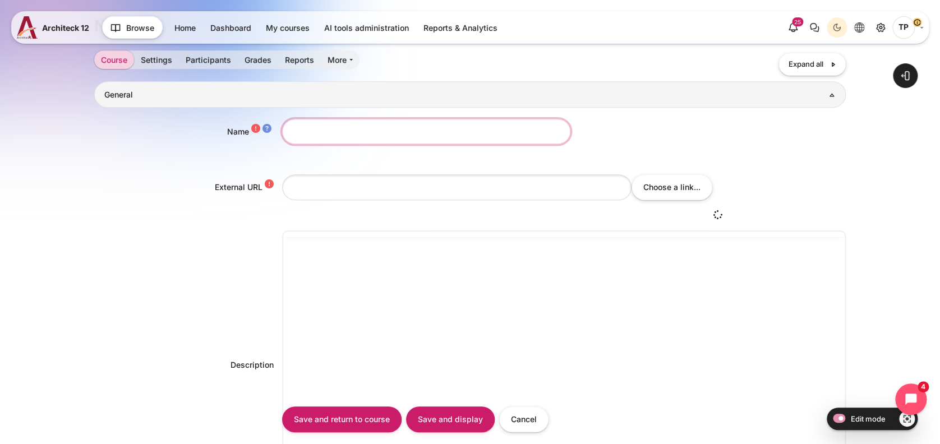
scroll to position [0, 0]
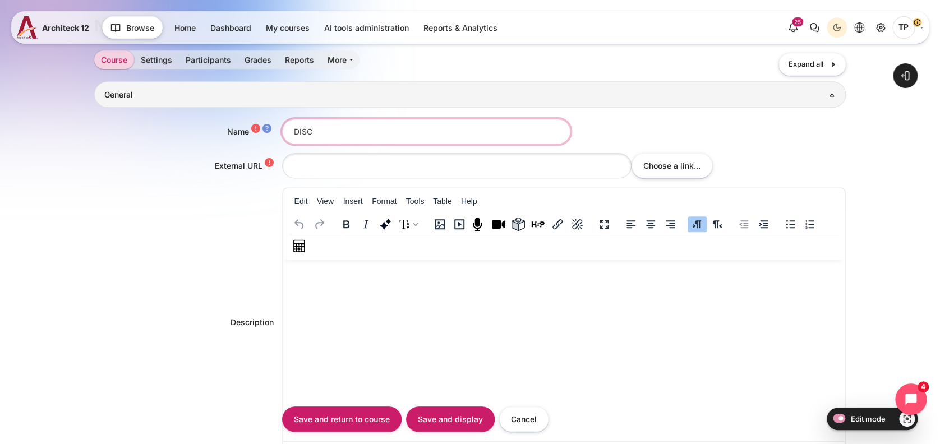
type input "DISC"
click at [311, 168] on input "External URL" at bounding box center [456, 165] width 349 height 25
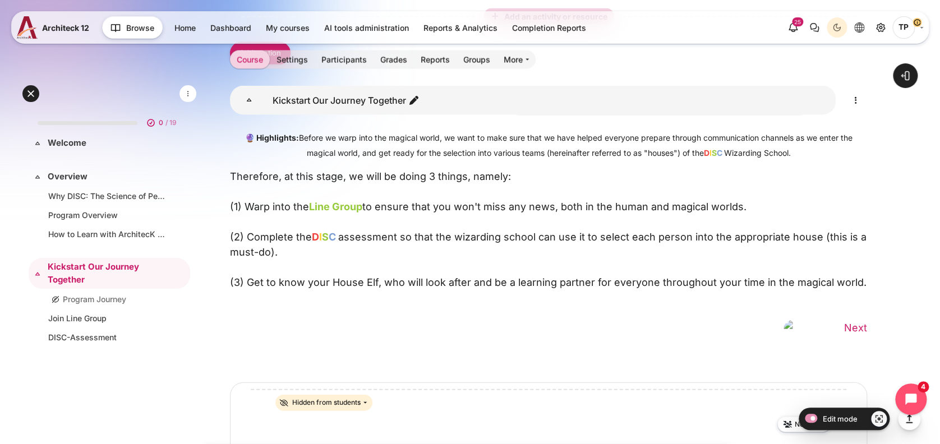
scroll to position [1211, 0]
